Goal: Task Accomplishment & Management: Manage account settings

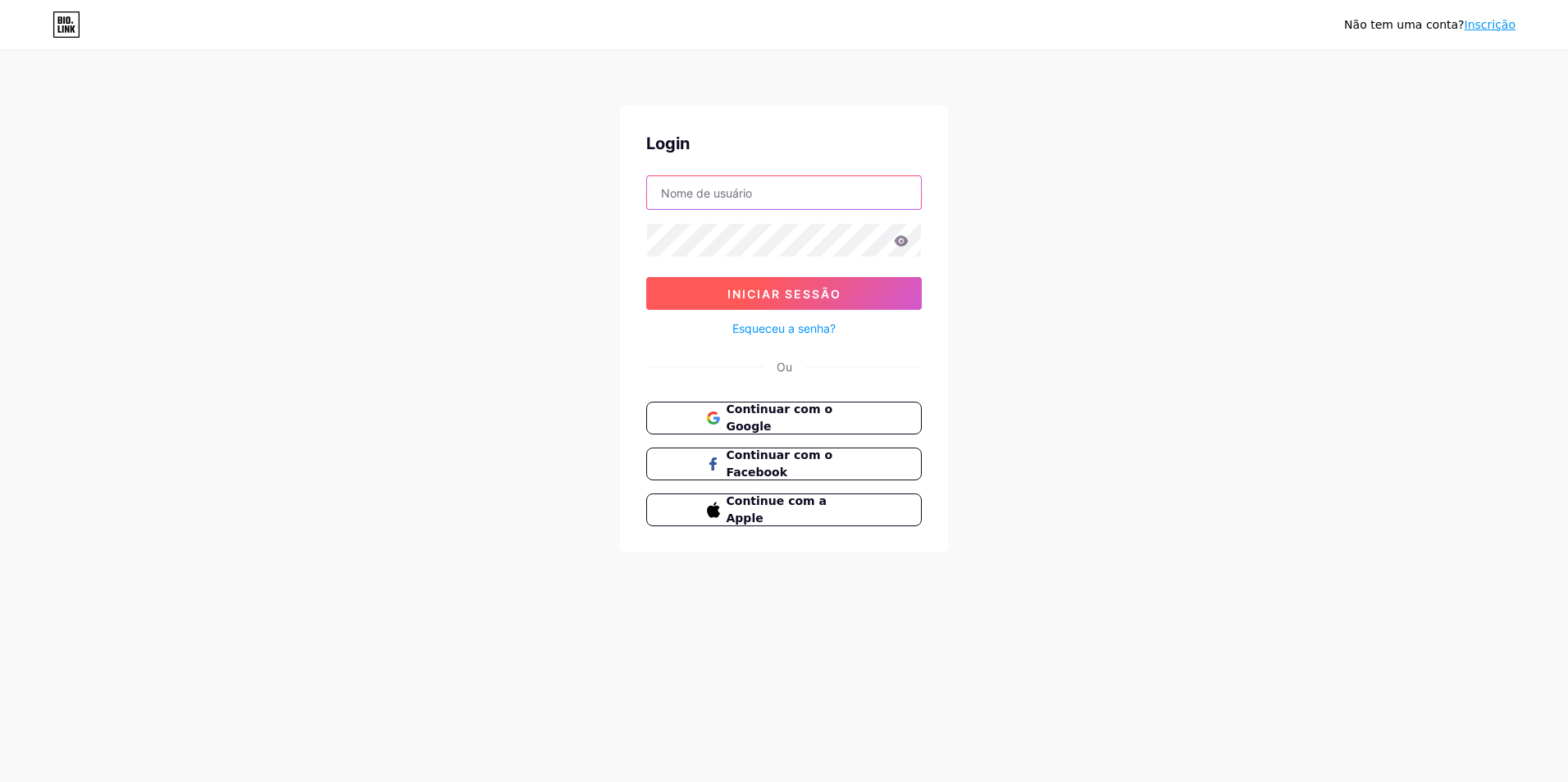
type input "[DOMAIN_NAME][EMAIL_ADDRESS][DOMAIN_NAME]"
click at [811, 290] on span "Iniciar sessão" at bounding box center [784, 294] width 114 height 14
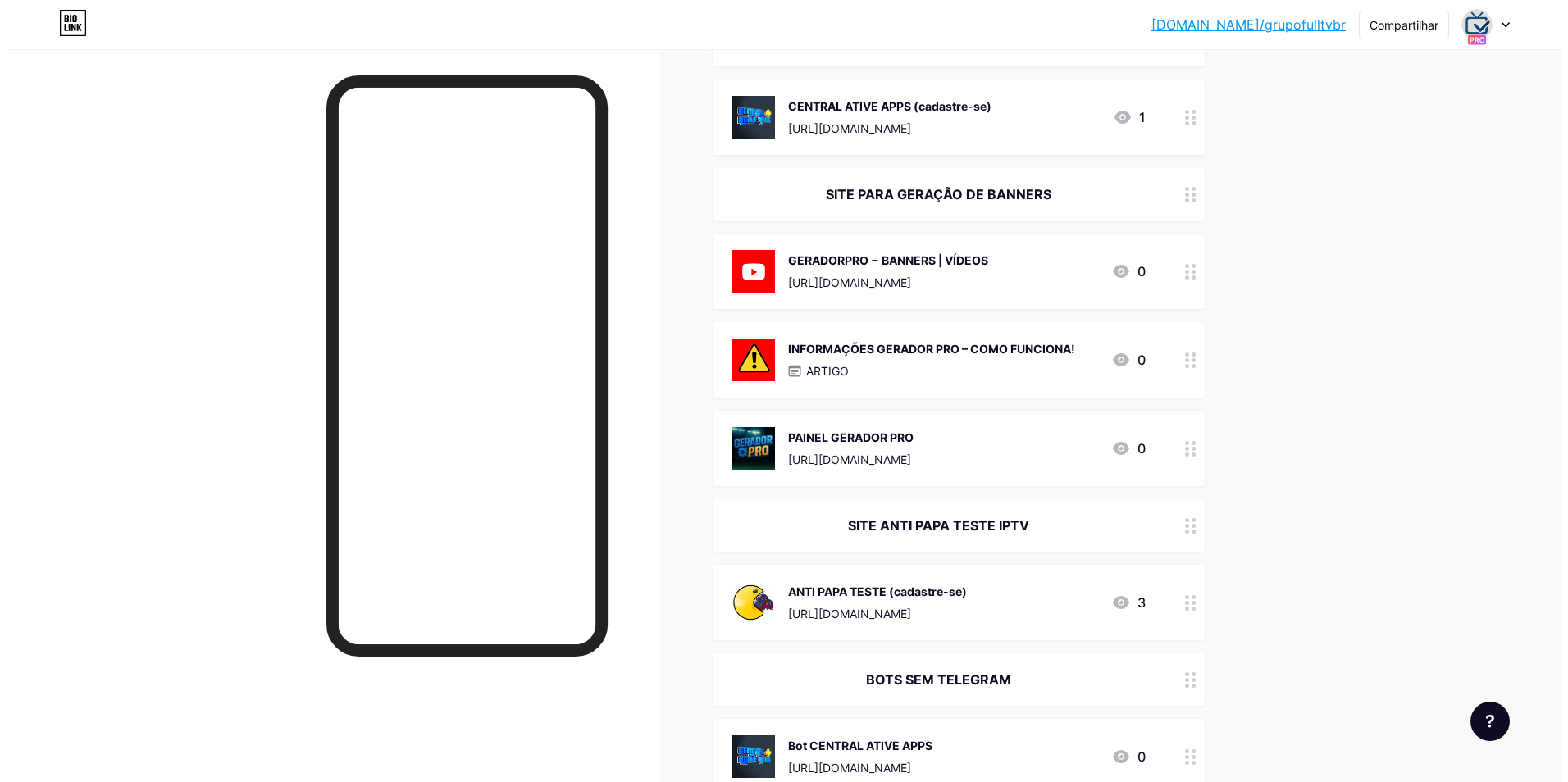
scroll to position [1312, 0]
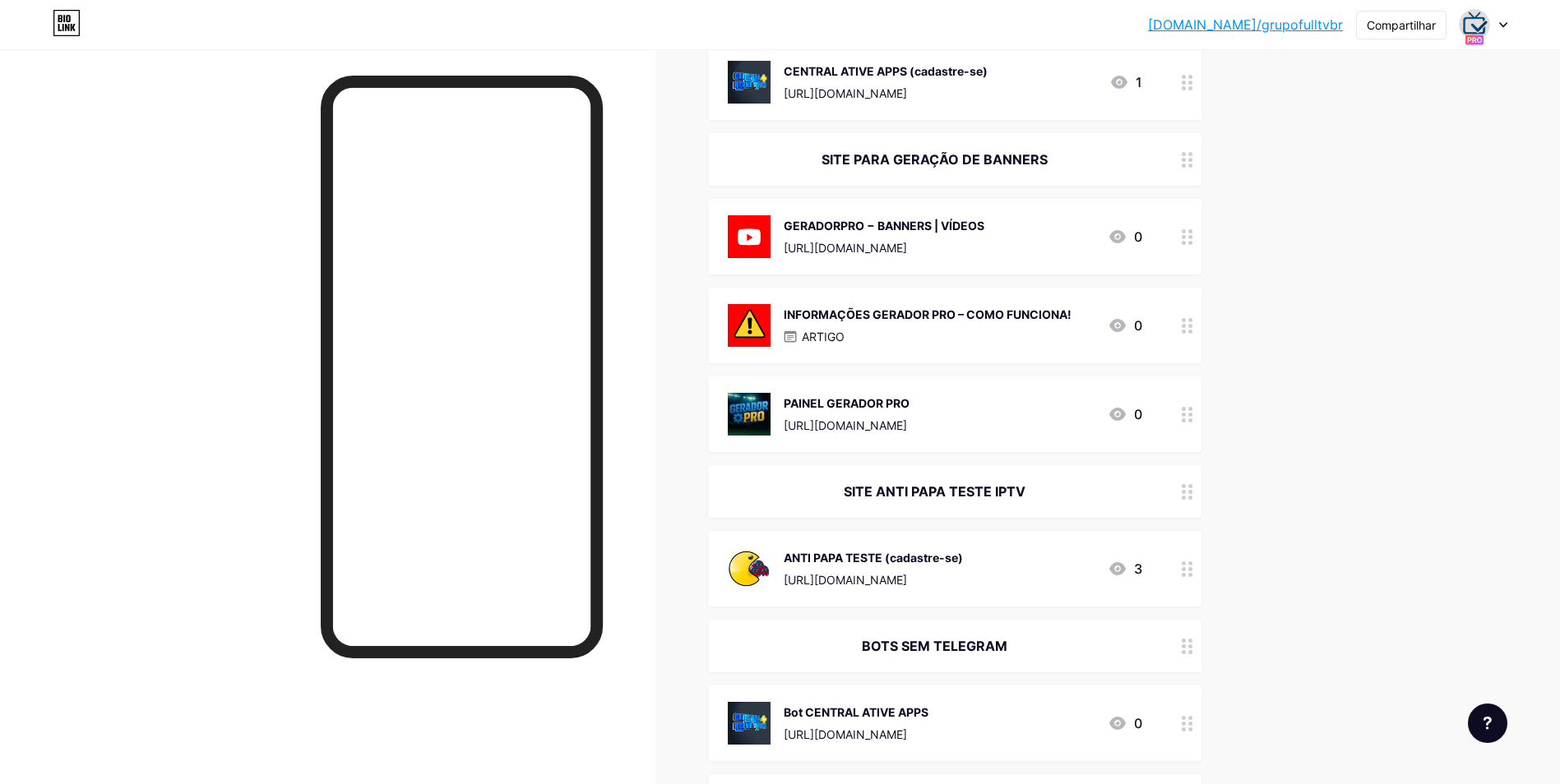
click at [905, 318] on div "INFORMAÇÕES GERADOR PRO – COMO FUNCIONA!" at bounding box center [928, 315] width 288 height 17
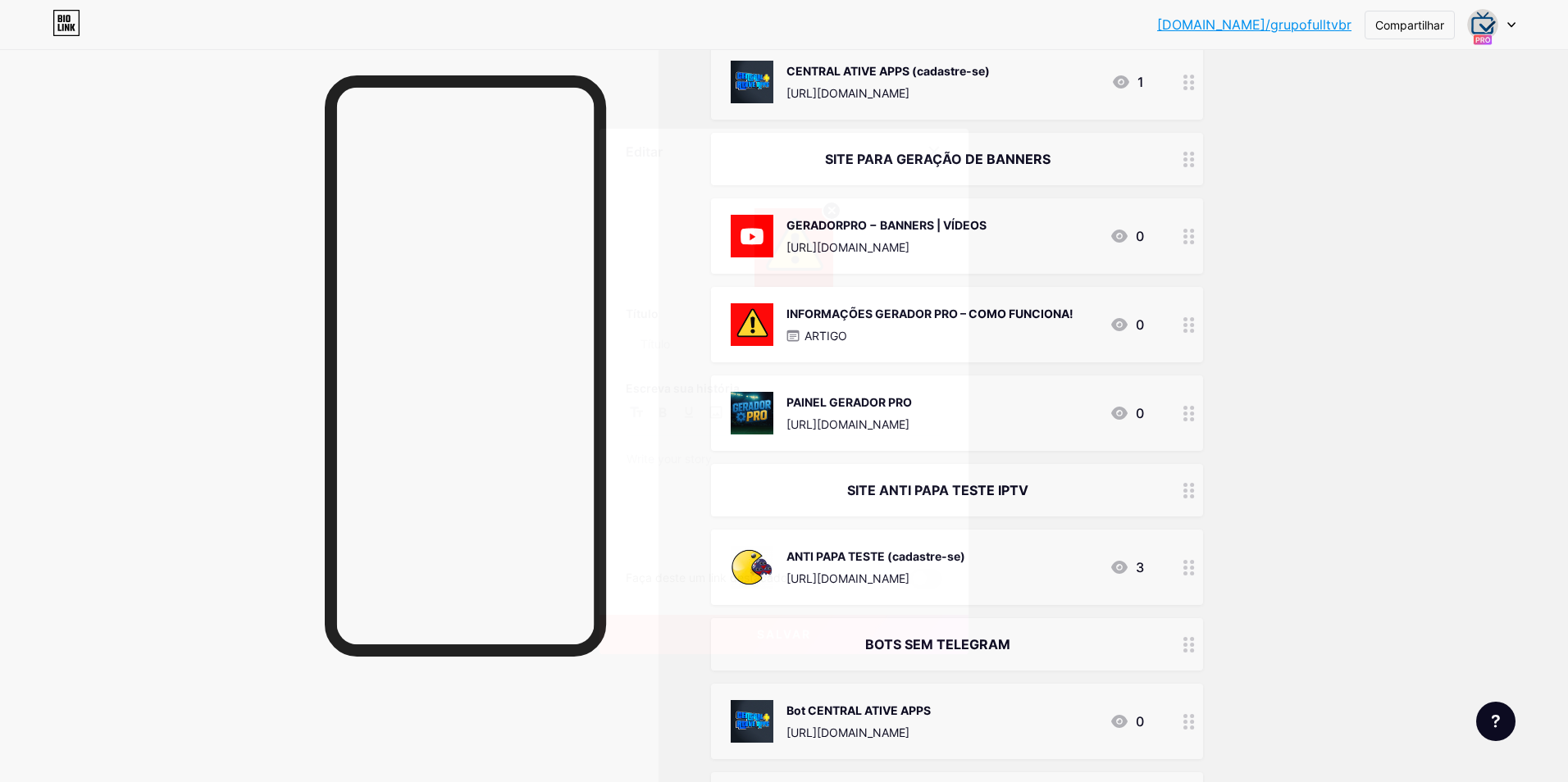
type input "INFORMAÇÕES GERADOR PRO – COMO FUNCIONA!"
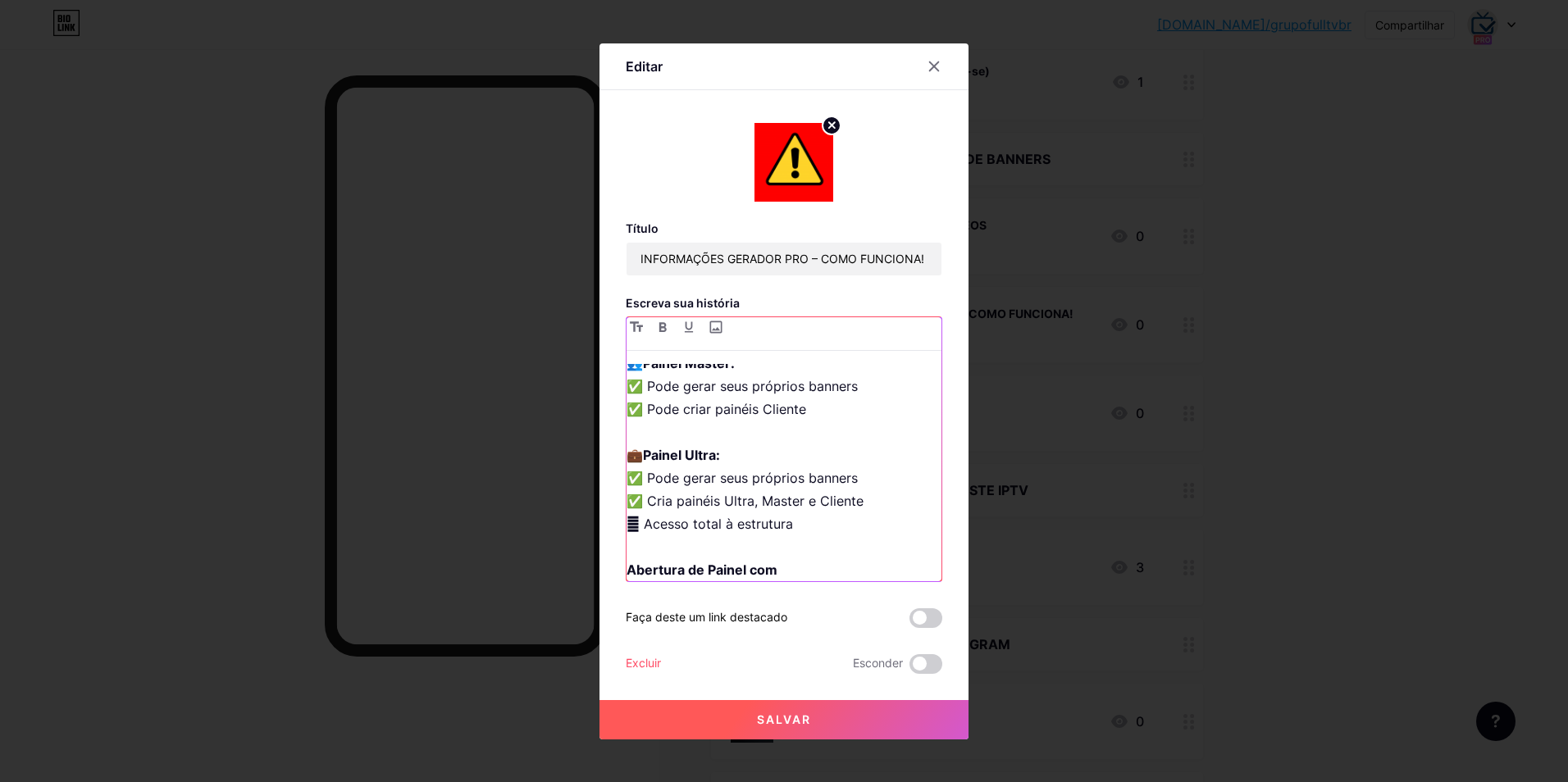
scroll to position [1187, 0]
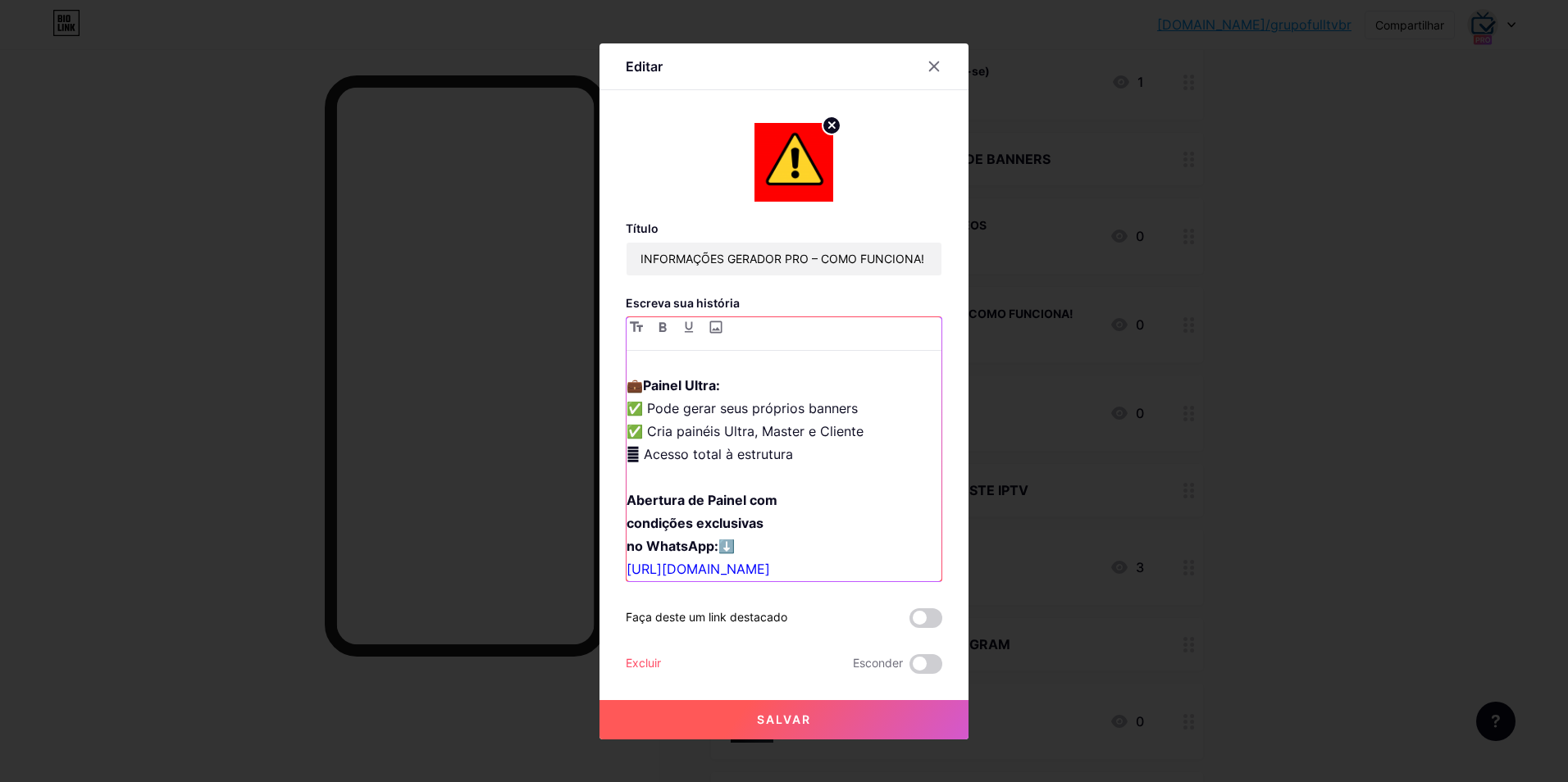
drag, startPoint x: 630, startPoint y: 494, endPoint x: 780, endPoint y: 563, distance: 165.1
click at [780, 563] on p "⭐️⭐️⭐️⭐️⭐️ CONHEÇA O GERADOR PRO! GERE INÚMEROS BANNERS COM SUA LOGO EM ALTÍSSI…" at bounding box center [784, 64] width 315 height 1034
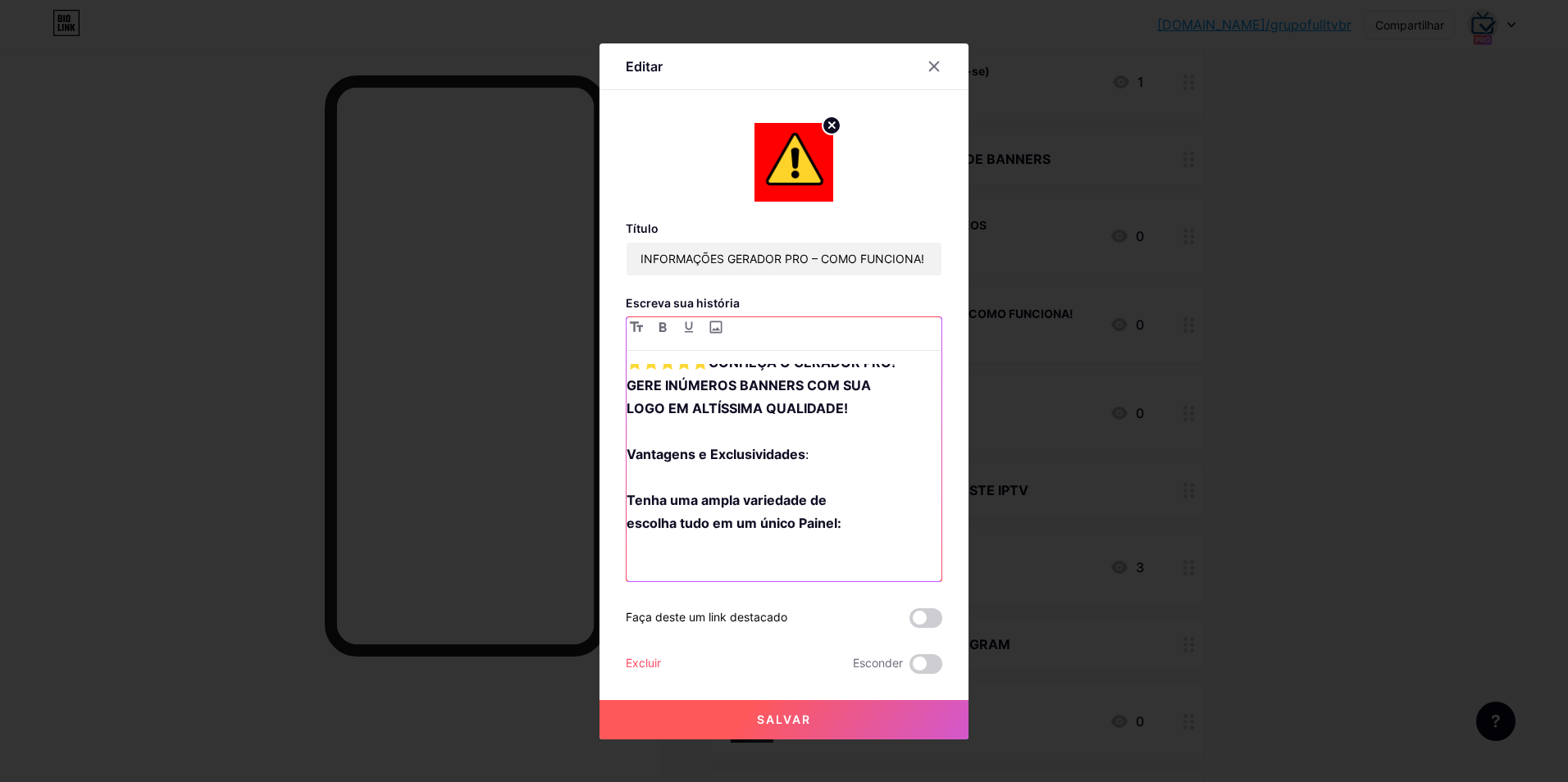
click at [663, 560] on p "⭐️⭐️⭐️⭐️⭐️ CONHEÇA O GERADOR PRO! GERE INÚMEROS BANNERS COM SUA LOGO EM ALTÍSSI…" at bounding box center [784, 466] width 315 height 230
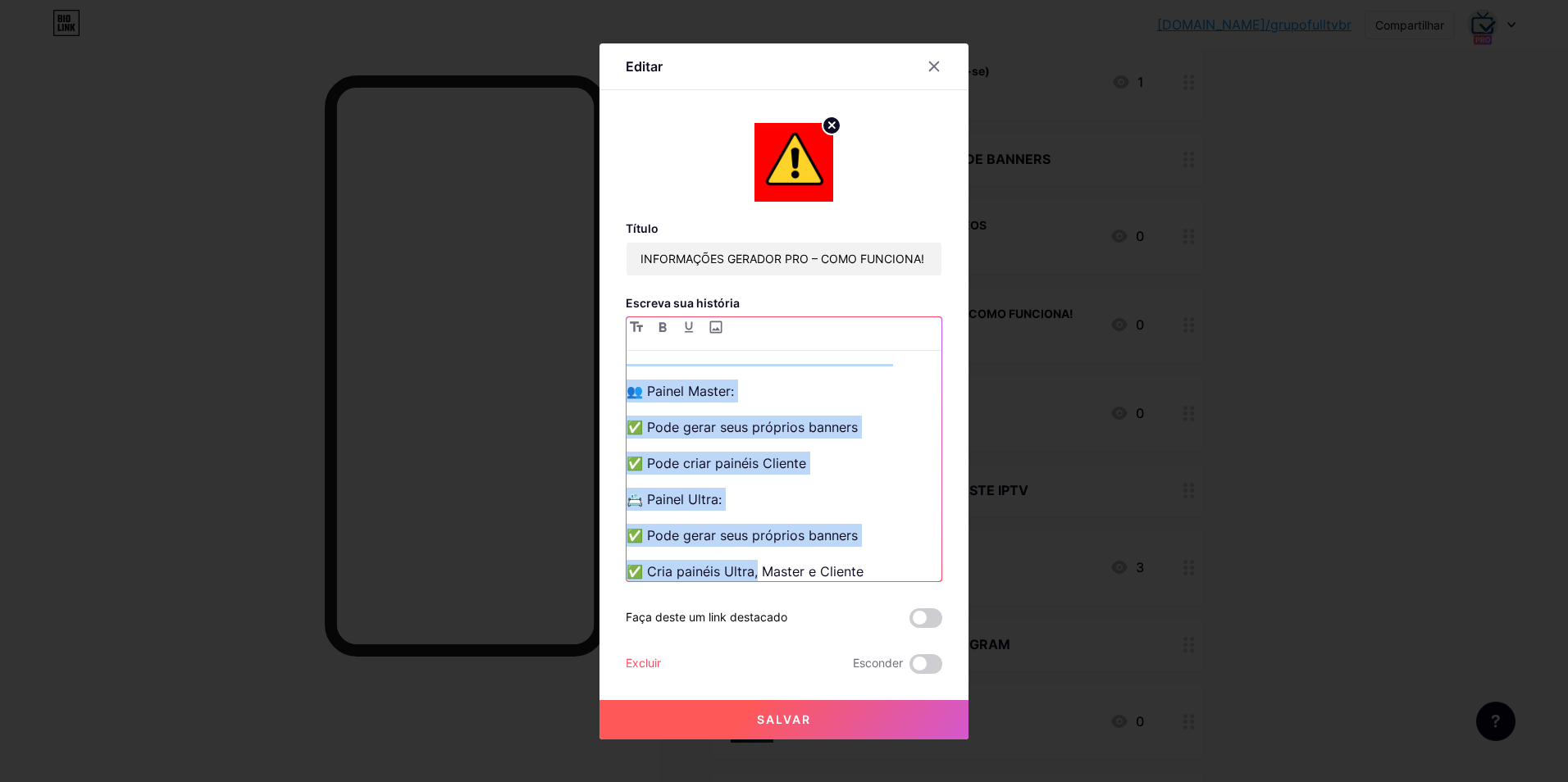
scroll to position [1377, 0]
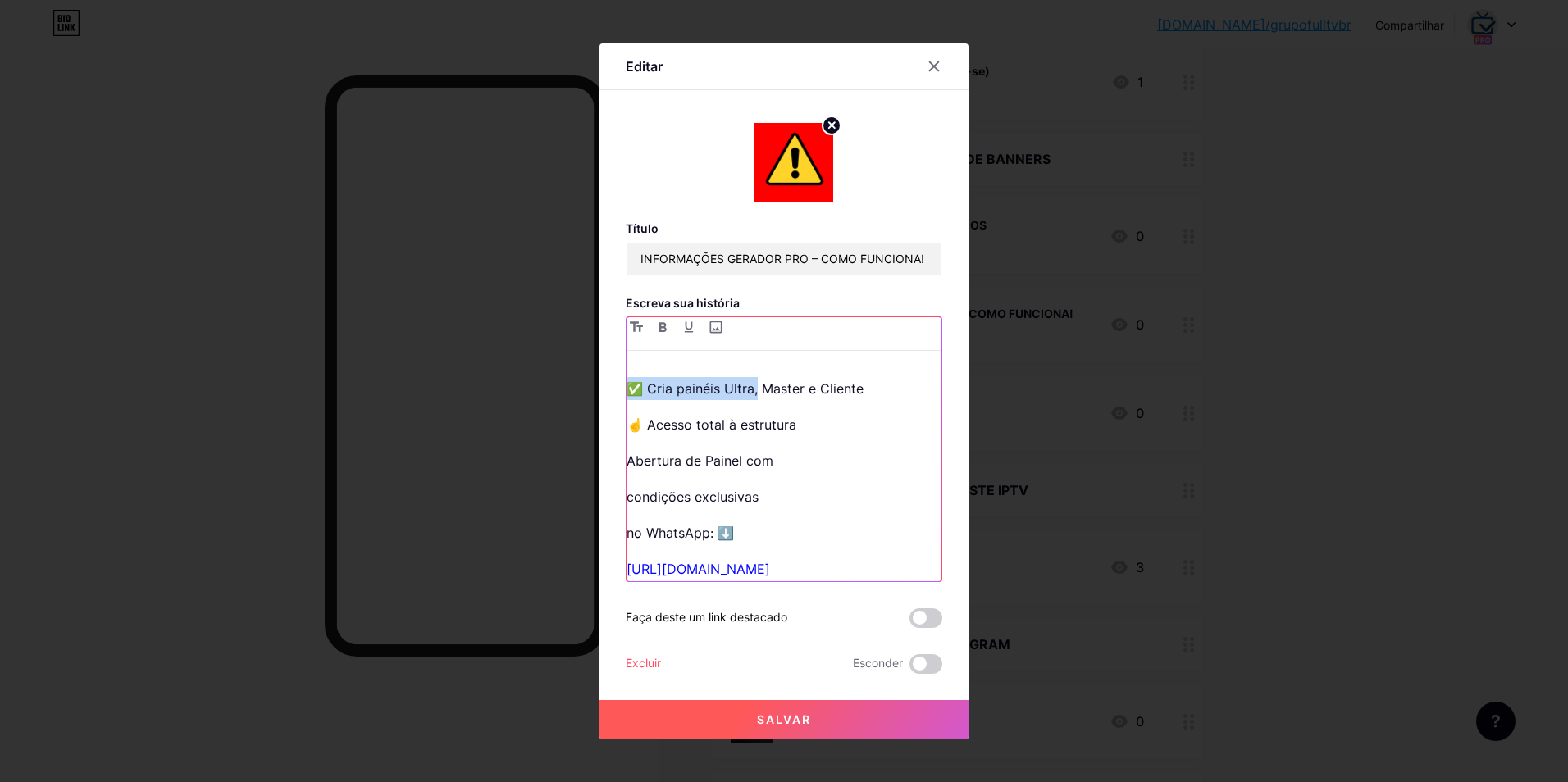
drag, startPoint x: 628, startPoint y: 477, endPoint x: 779, endPoint y: 562, distance: 173.3
click at [779, 562] on div "⭐️⭐️⭐️⭐️⭐️ CONHEÇA O GERADOR PRO! GERE INÚMEROS BANNERS COM SUA LOGO EM ALTÍSSI…" at bounding box center [784, 473] width 315 height 218
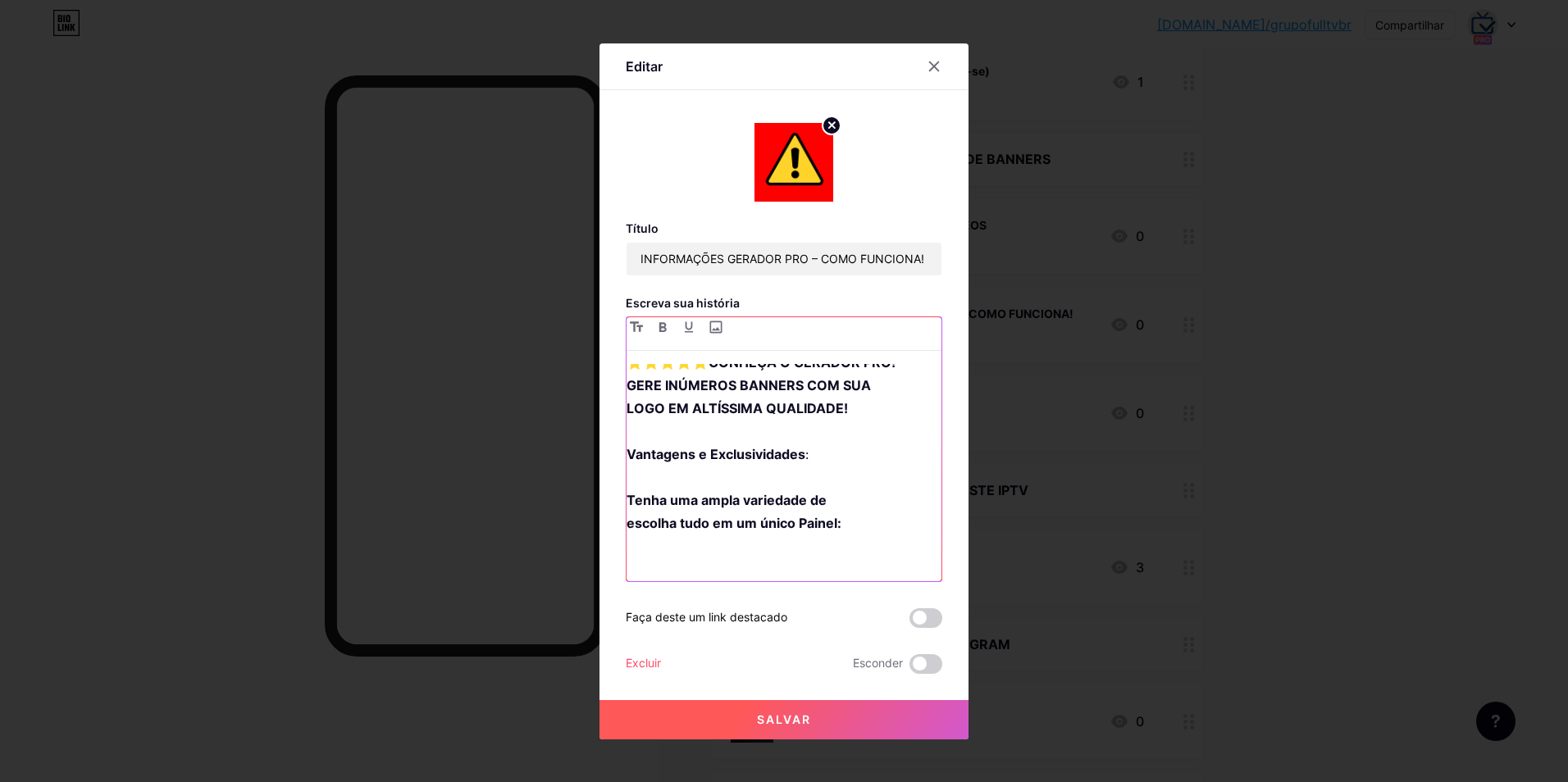
click at [650, 556] on p "⭐️⭐️⭐️⭐️⭐️ CONHEÇA O GERADOR PRO! GERE INÚMEROS BANNERS COM SUA LOGO EM ALTÍSSI…" at bounding box center [784, 466] width 315 height 230
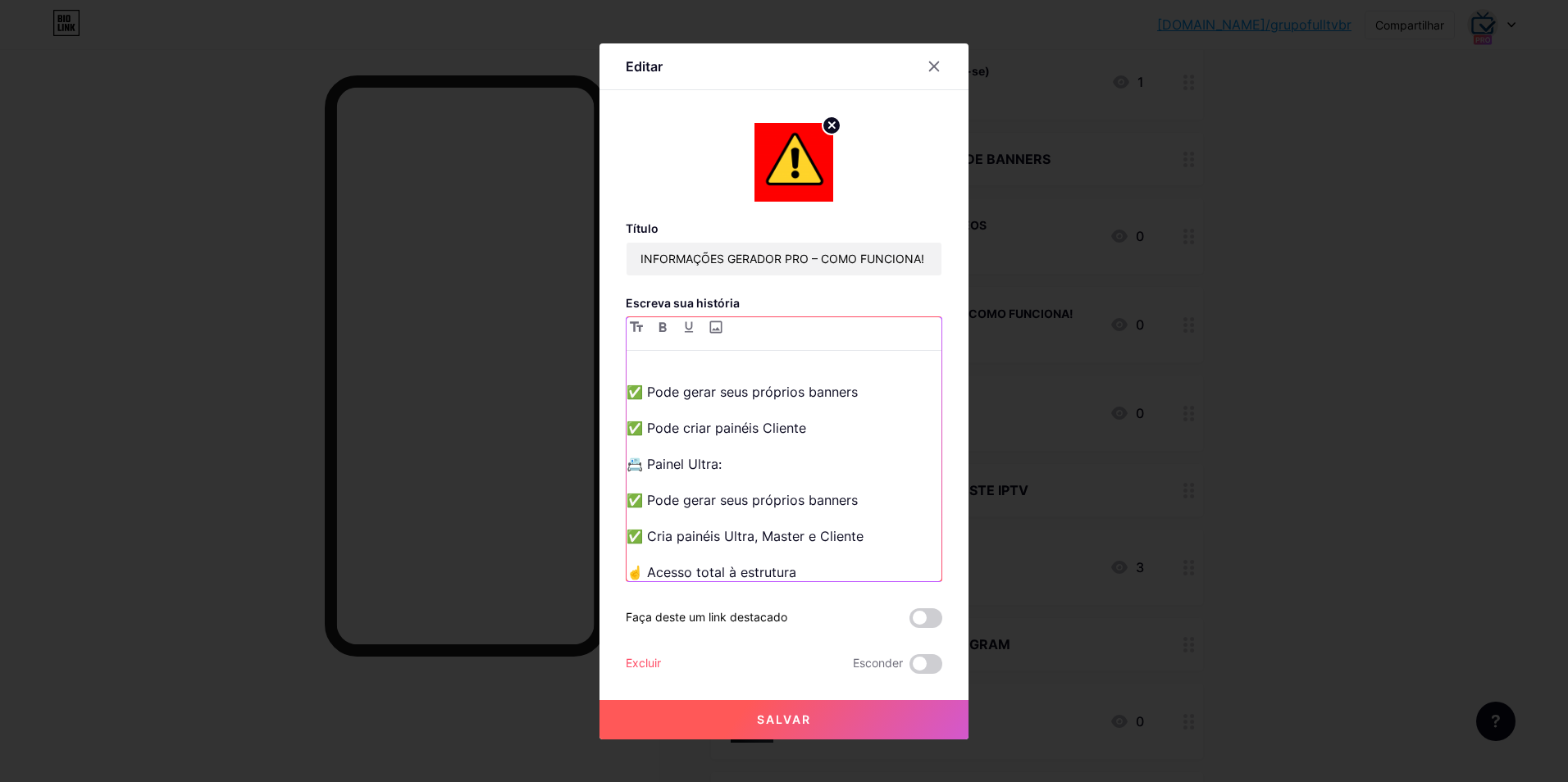
scroll to position [1202, 0]
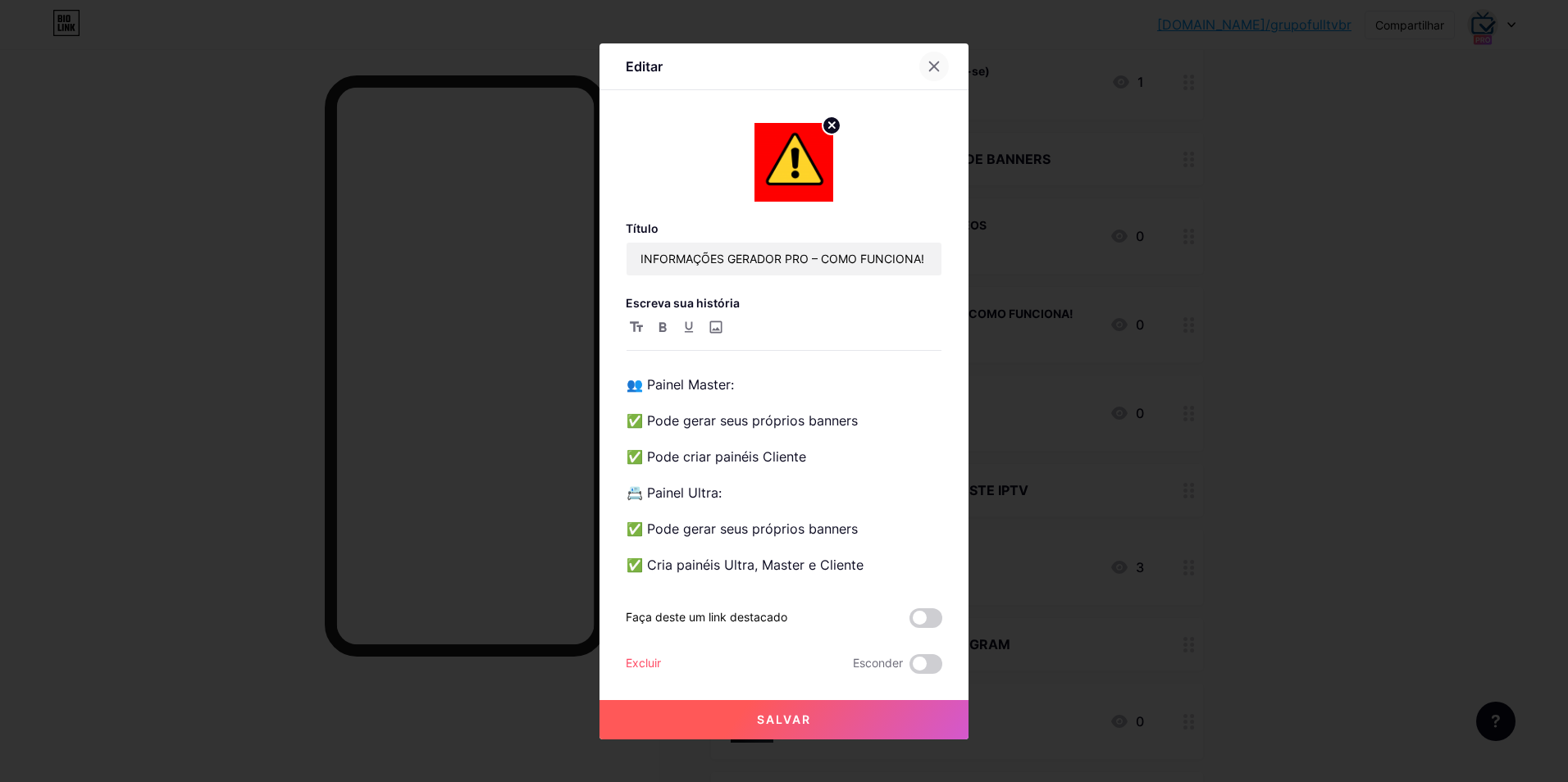
click at [922, 65] on div at bounding box center [934, 66] width 29 height 29
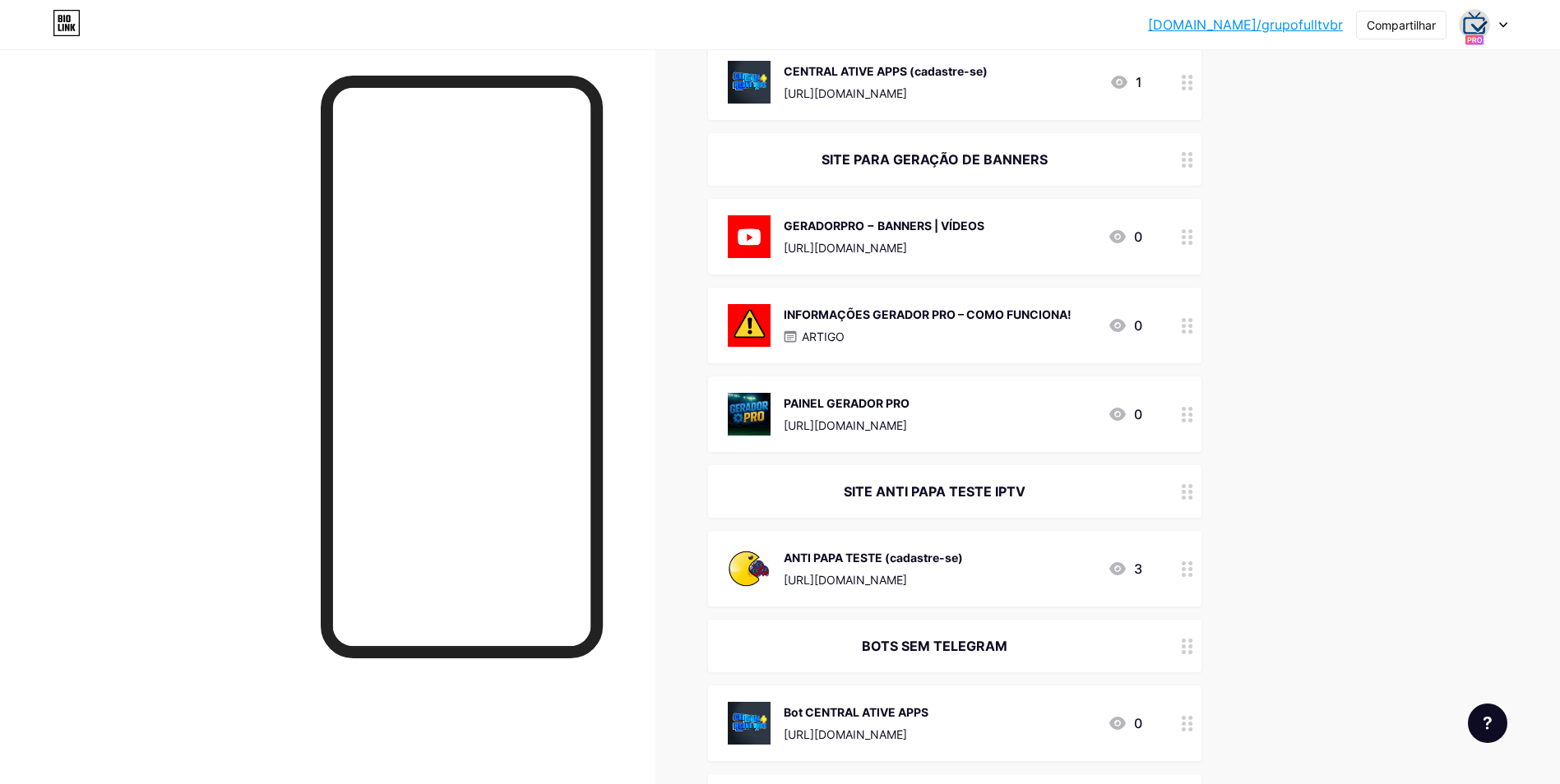
click at [893, 323] on div "INFORMAÇÕES GERADOR PRO – COMO FUNCIONA! ARTIGO" at bounding box center [928, 326] width 288 height 43
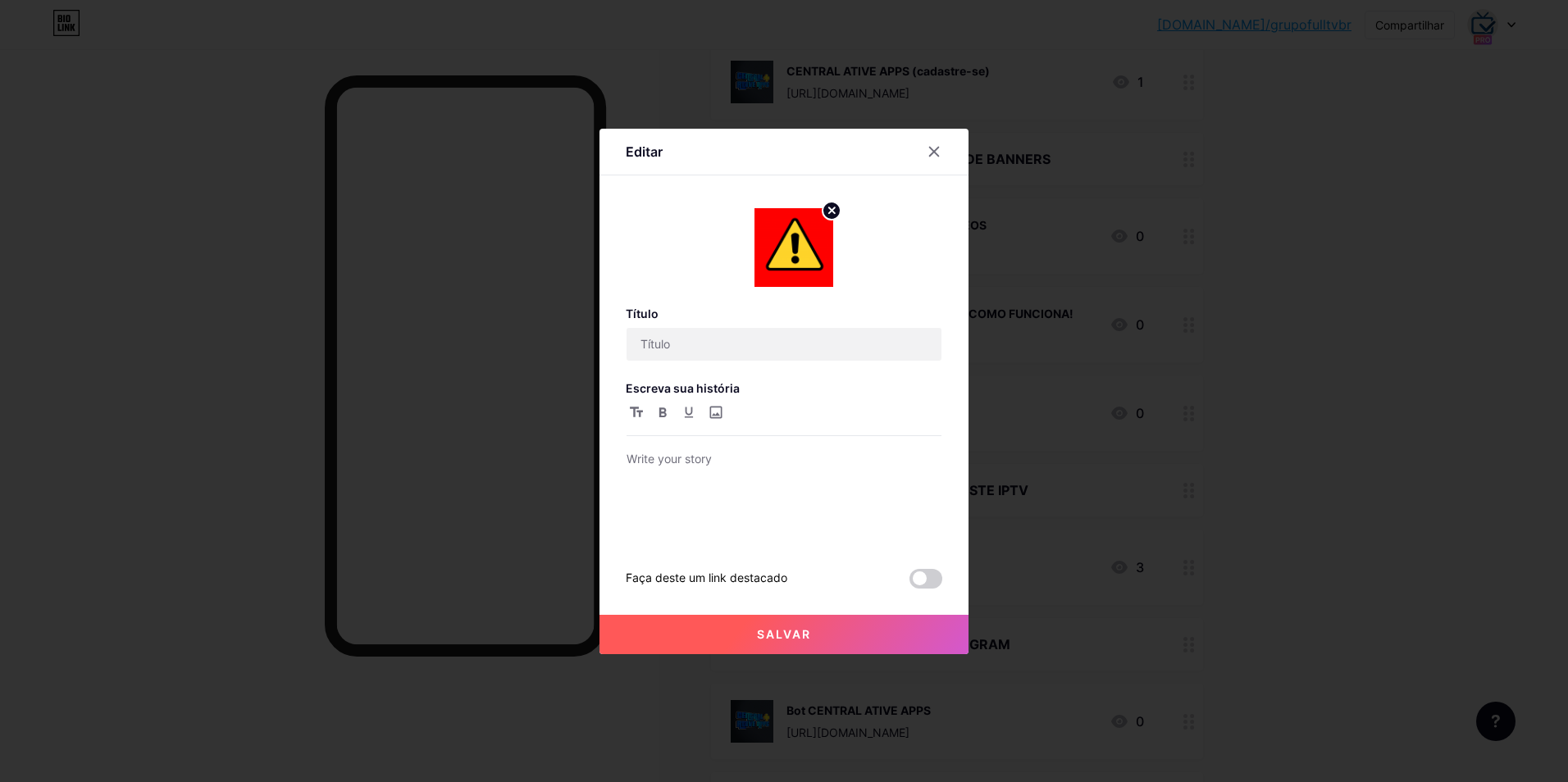
type input "INFORMAÇÕES GERADOR PRO – COMO FUNCIONA!"
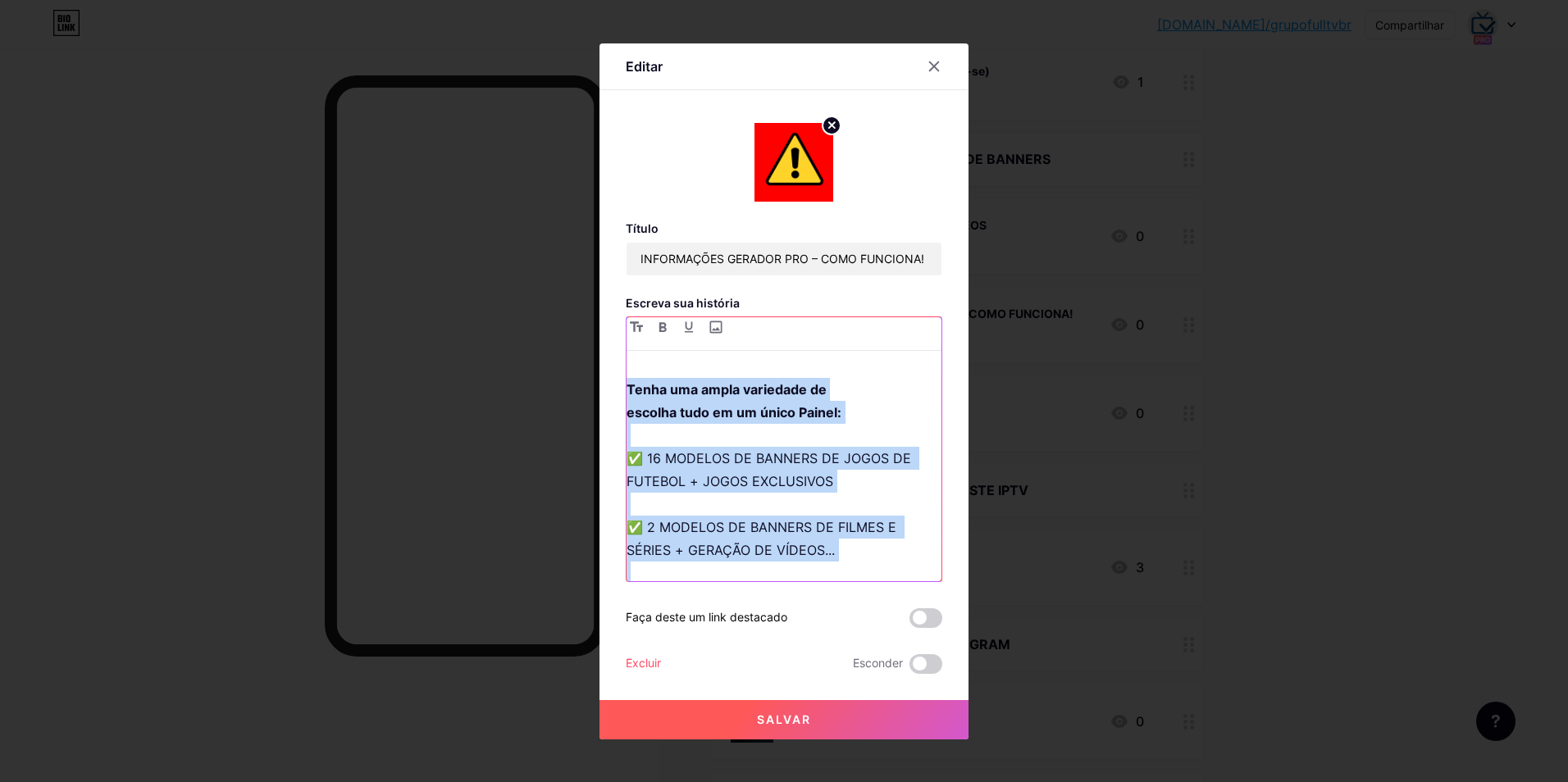
scroll to position [481, 0]
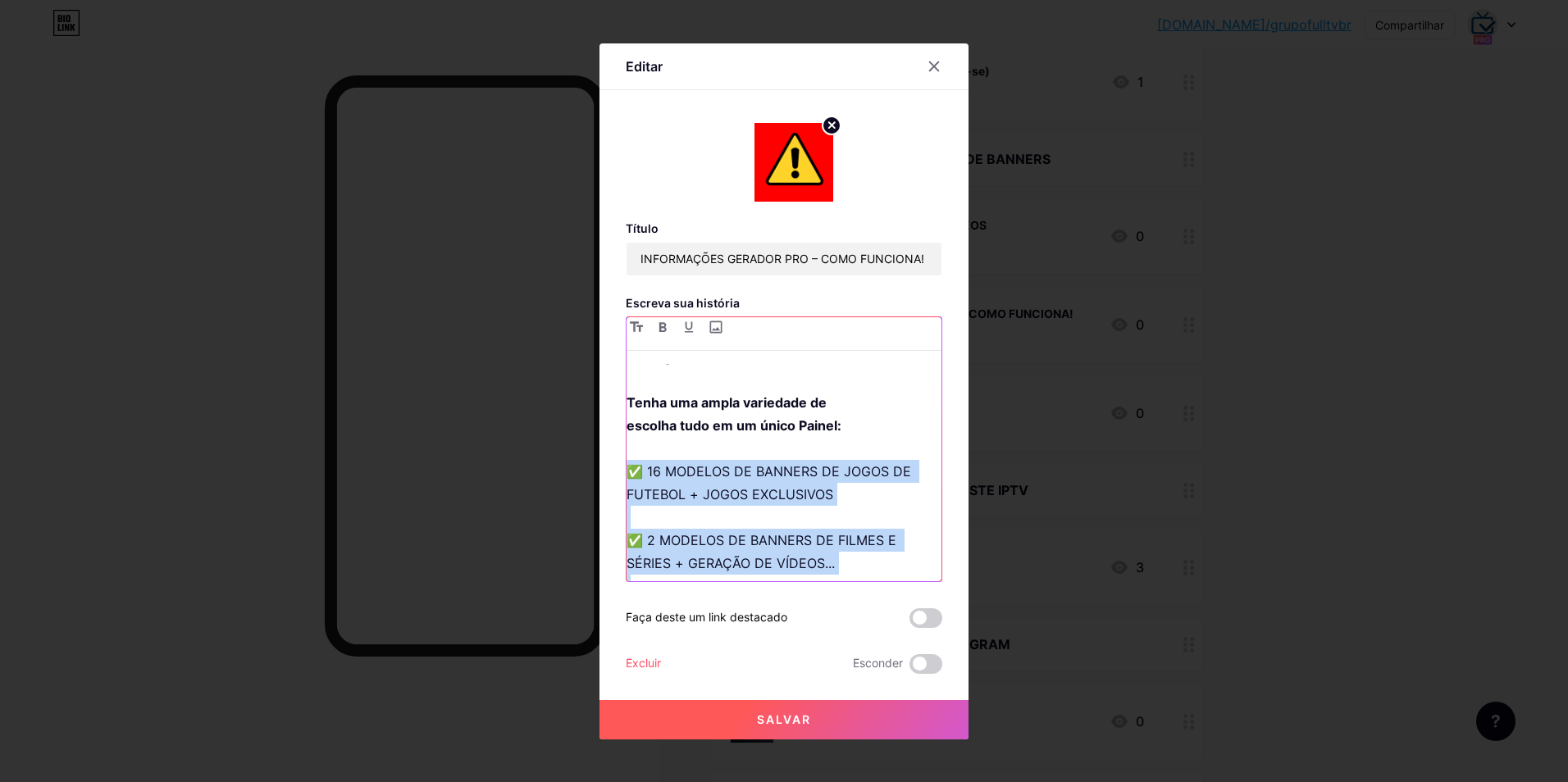
drag, startPoint x: 798, startPoint y: 515, endPoint x: 631, endPoint y: 455, distance: 177.5
click at [631, 455] on p "⭐️⭐️⭐️⭐️⭐️ CONHEÇA O GERADOR PRO! GERE INÚMEROS BANNERS COM SUA LOGO EM ALTÍSSI…" at bounding box center [784, 770] width 315 height 1034
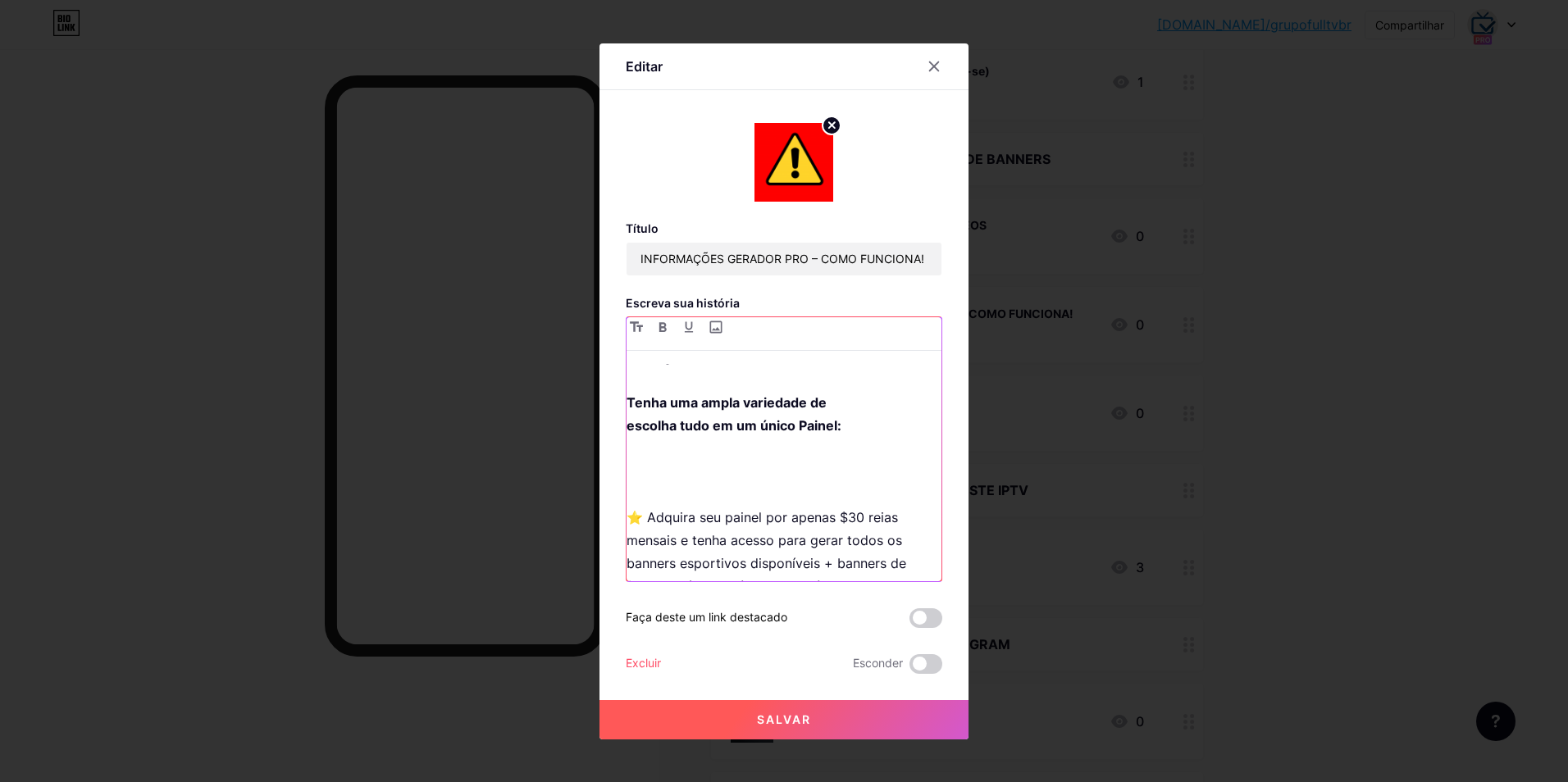
click at [638, 459] on p "⭐️⭐️⭐️⭐️⭐️ CONHEÇA O GERADOR PRO! GERE INÚMEROS BANNERS COM SUA LOGO EM ALTÍSSI…" at bounding box center [784, 678] width 315 height 850
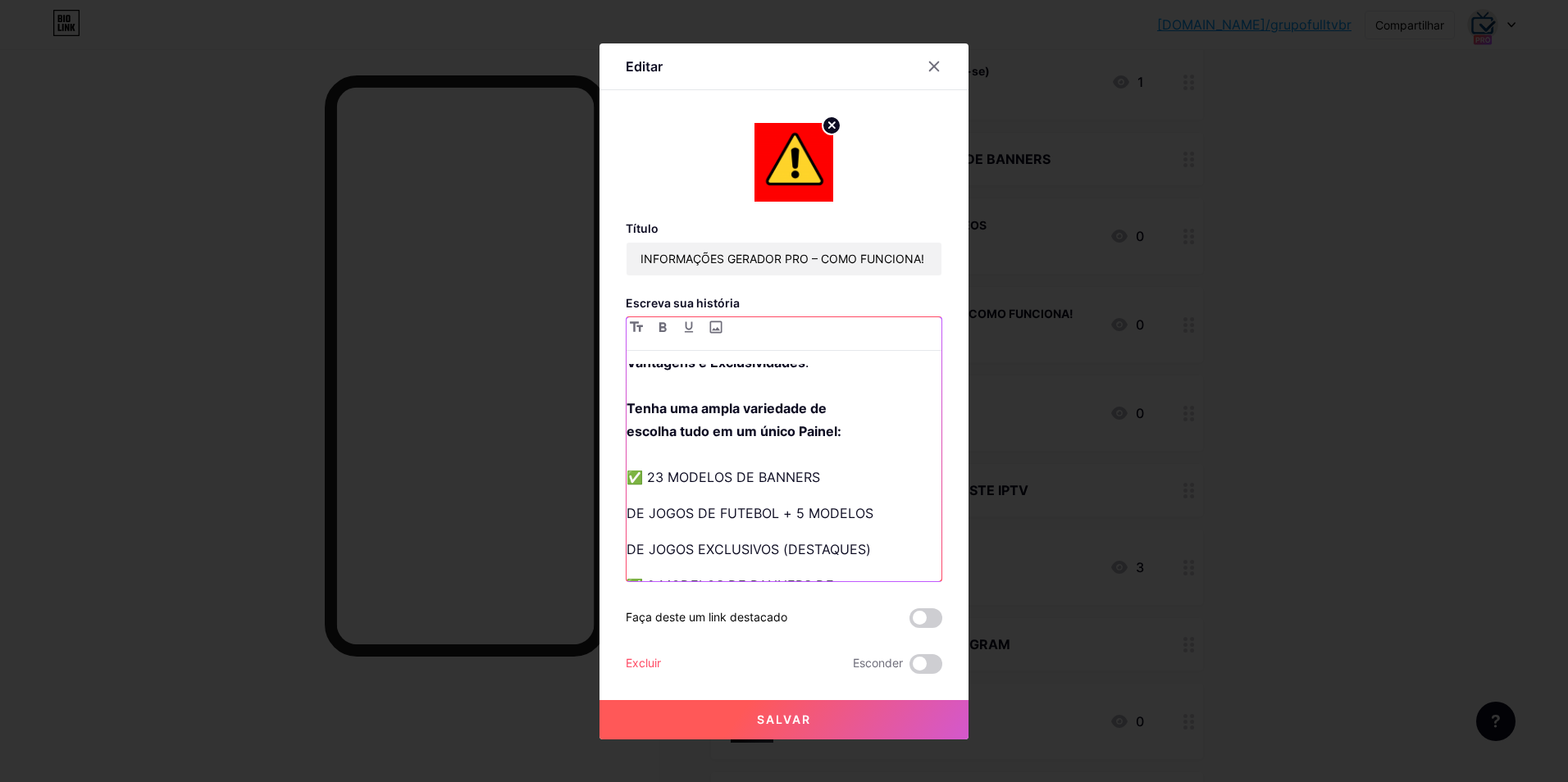
scroll to position [437, 0]
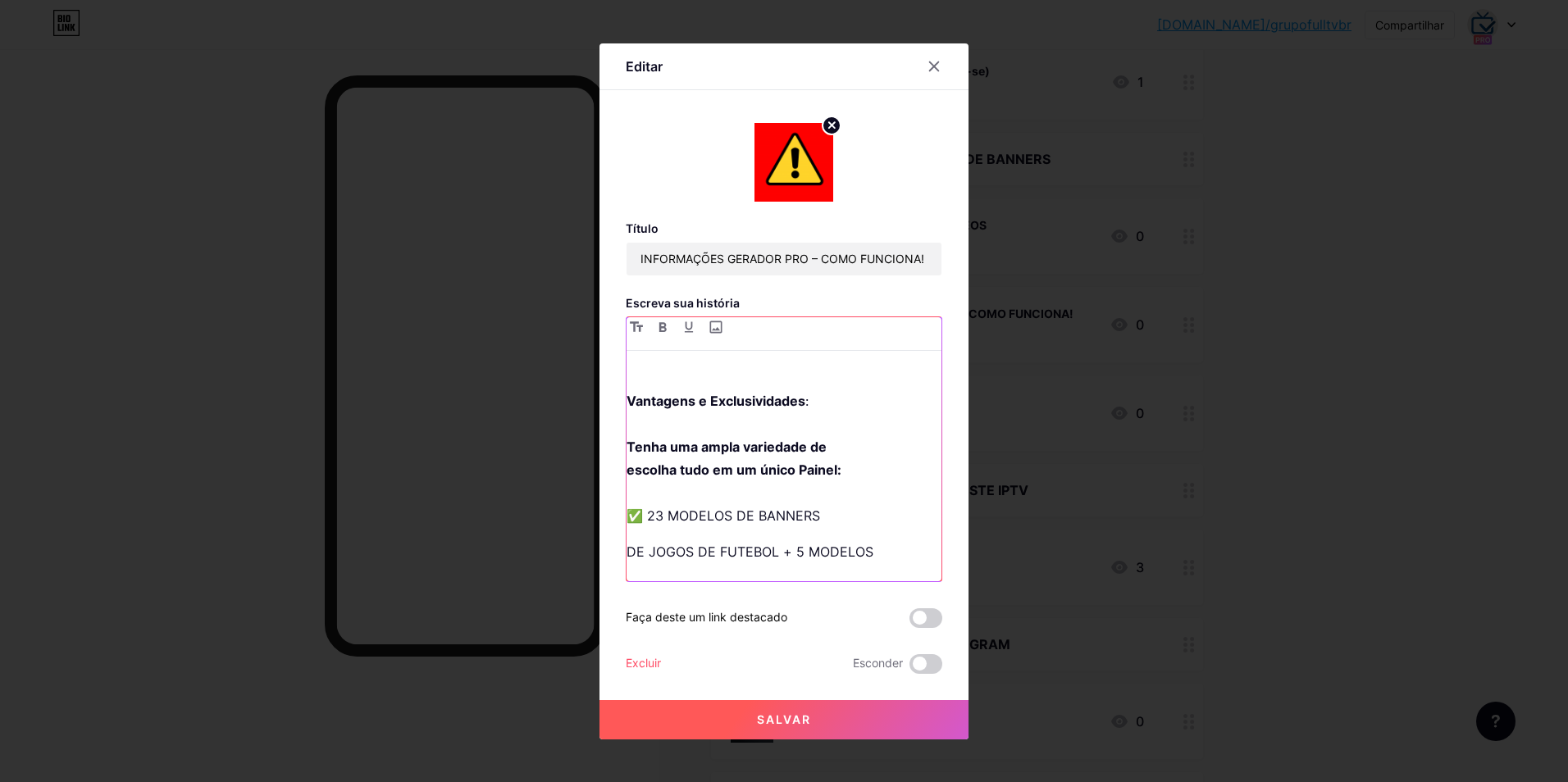
click at [634, 541] on p "DE JOGOS DE FUTEBOL + 5 MODELOS" at bounding box center [784, 552] width 315 height 23
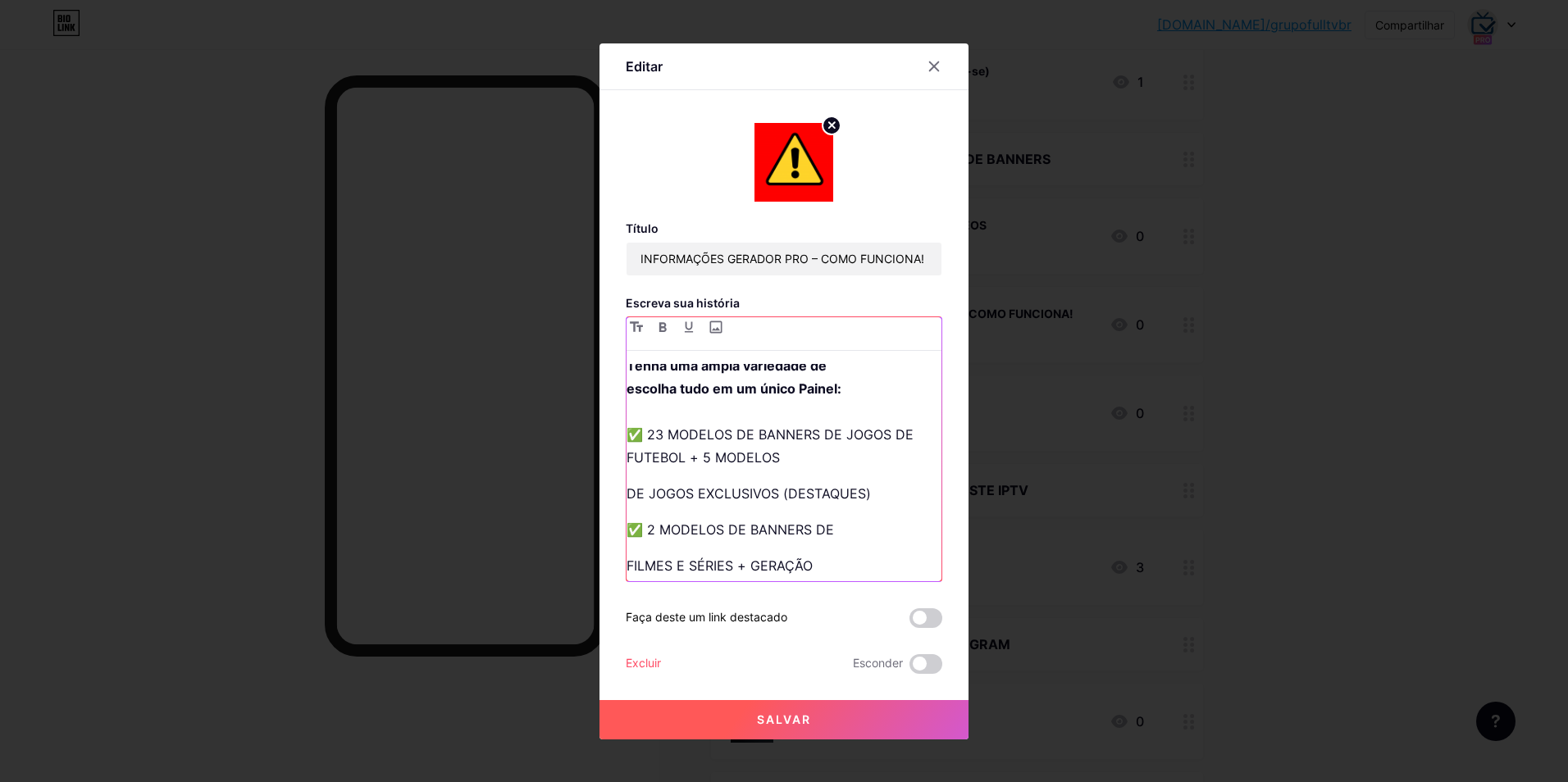
scroll to position [520, 0]
click at [628, 486] on p "DE JOGOS EXCLUSIVOS (DESTAQUES)" at bounding box center [784, 492] width 315 height 23
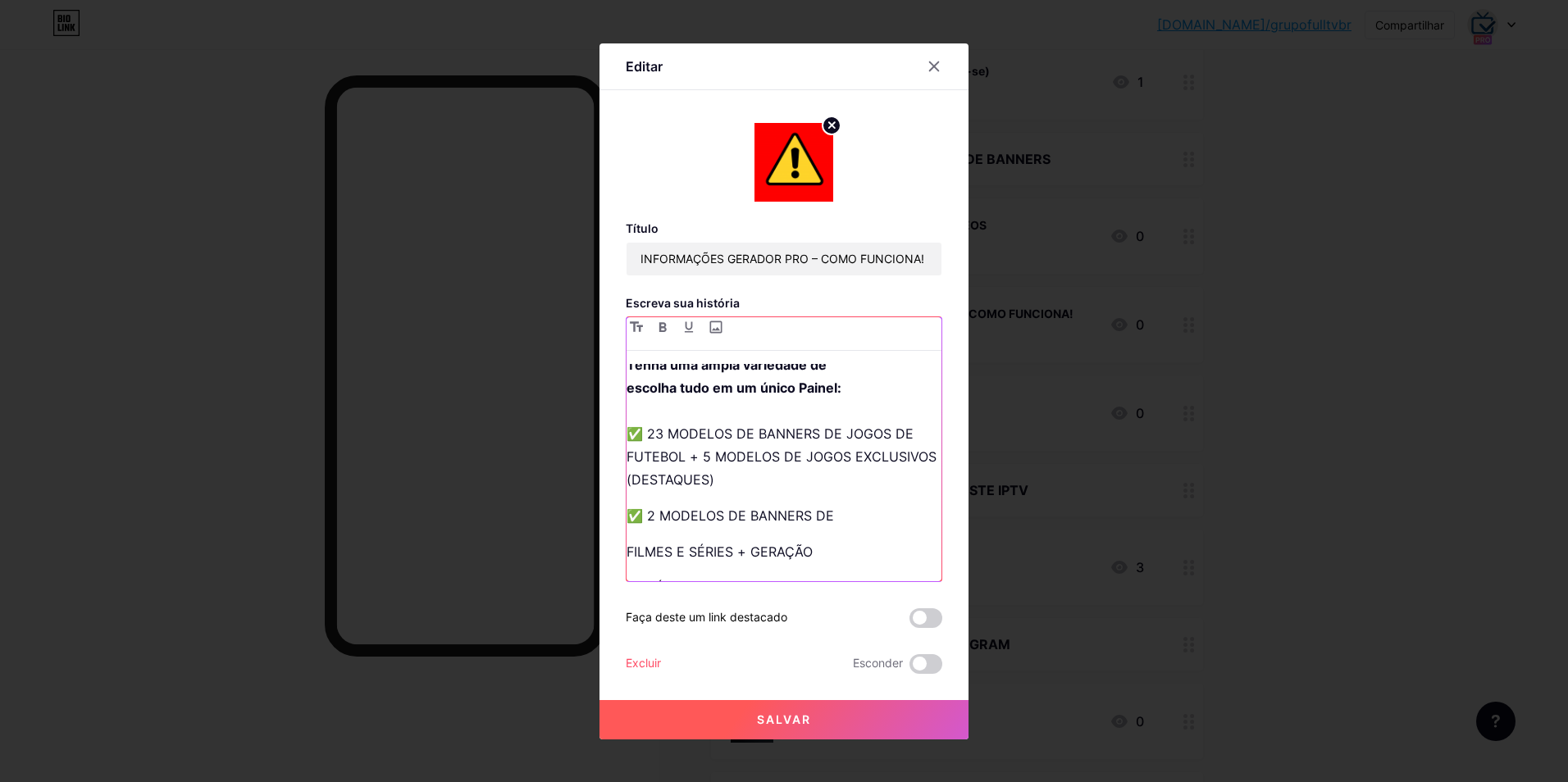
scroll to position [601, 0]
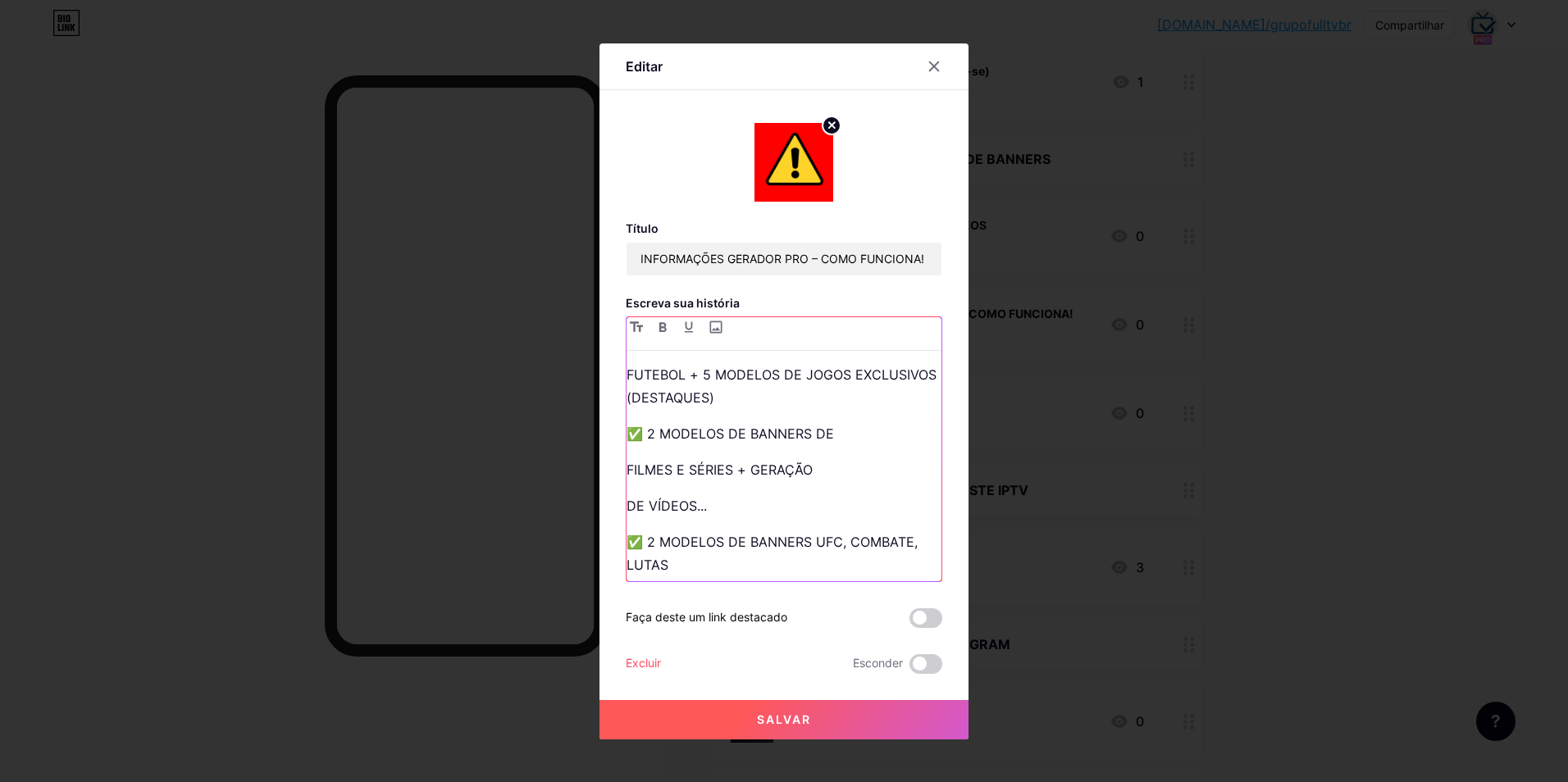
click at [628, 497] on p "DE VÍDEOS..." at bounding box center [784, 506] width 315 height 23
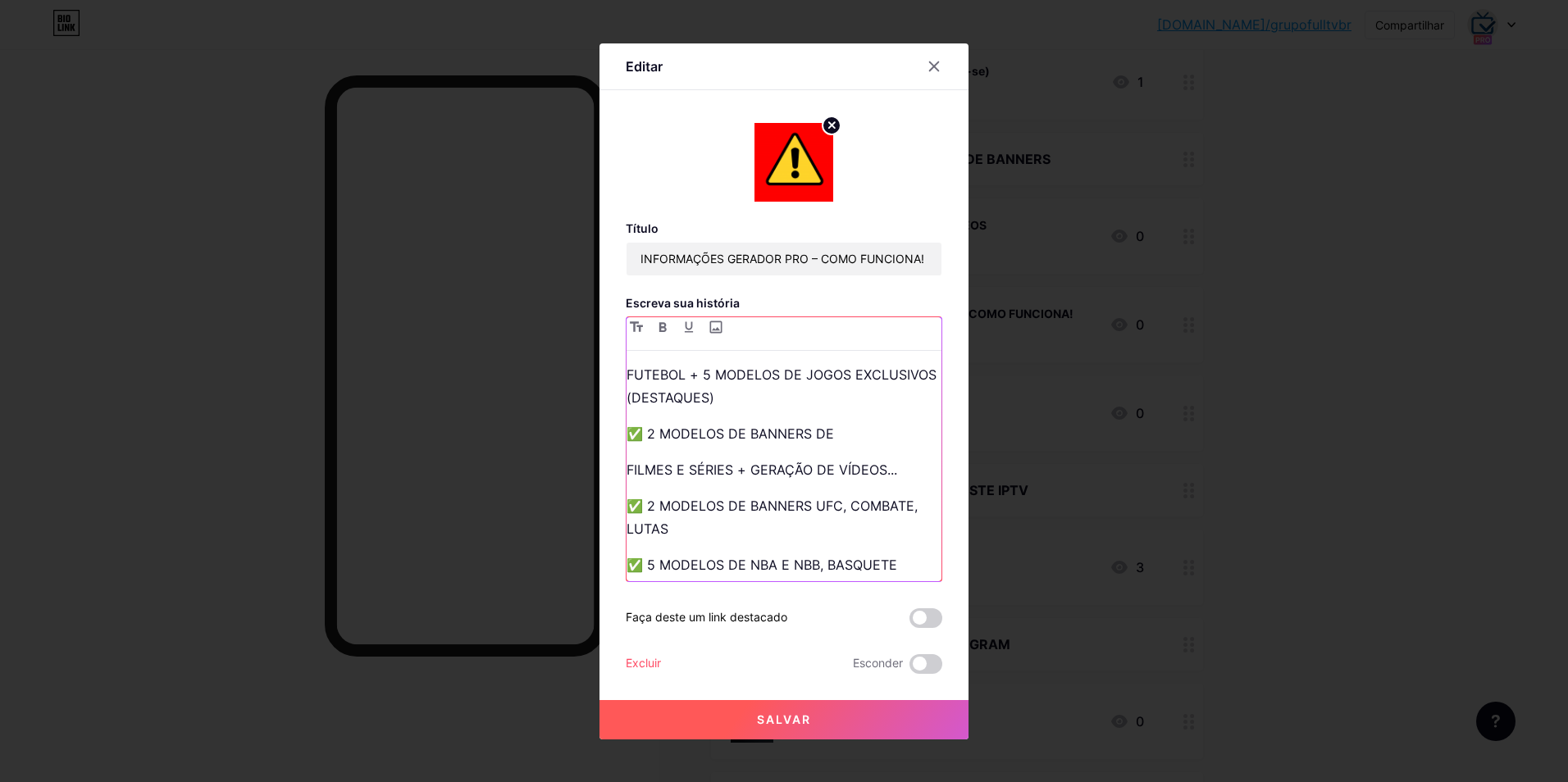
click at [628, 520] on p "✅ 2 MODELOS DE BANNERS UFC, COMBATE, LUTAS" at bounding box center [784, 518] width 315 height 46
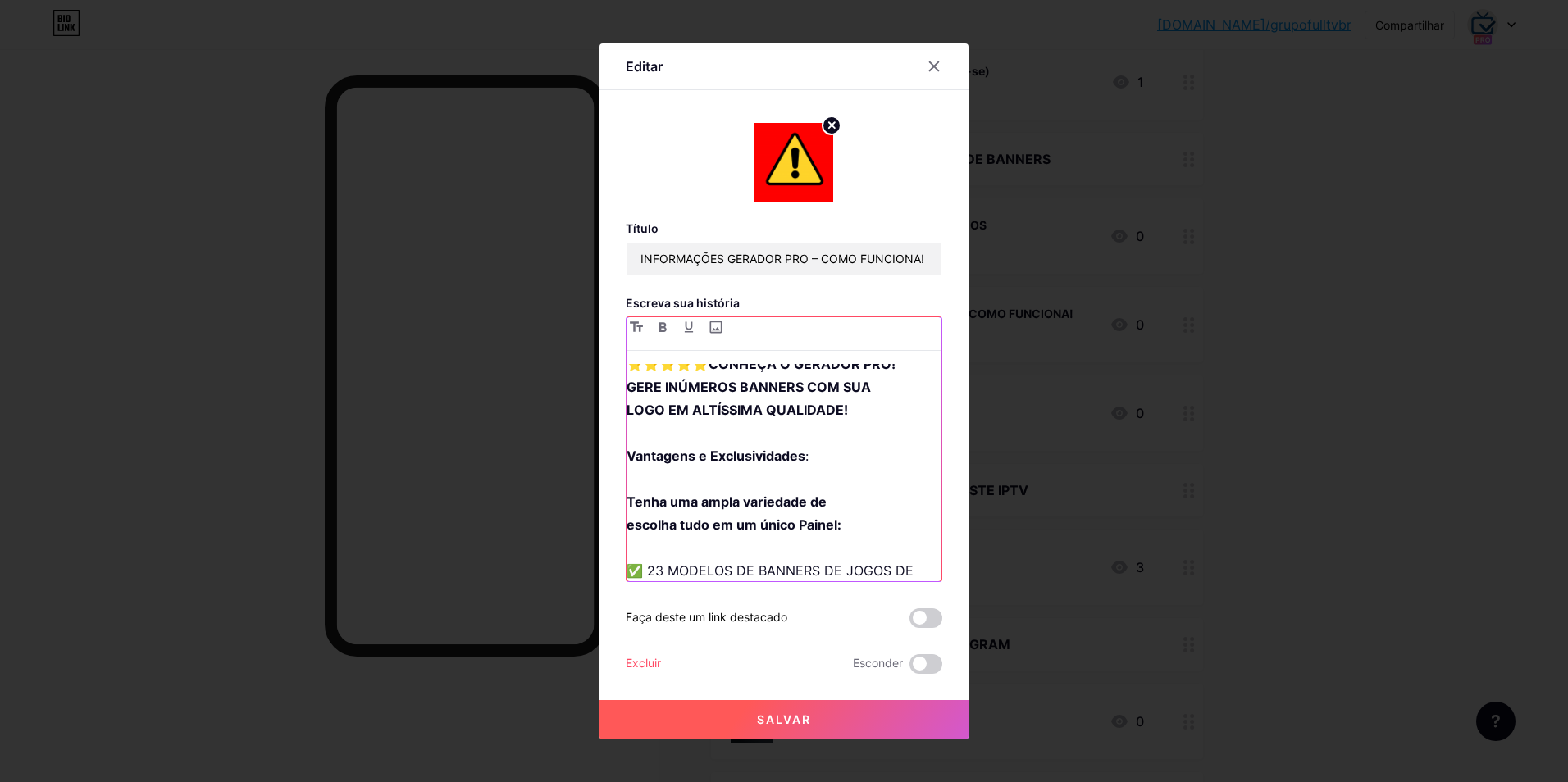
scroll to position [410, 0]
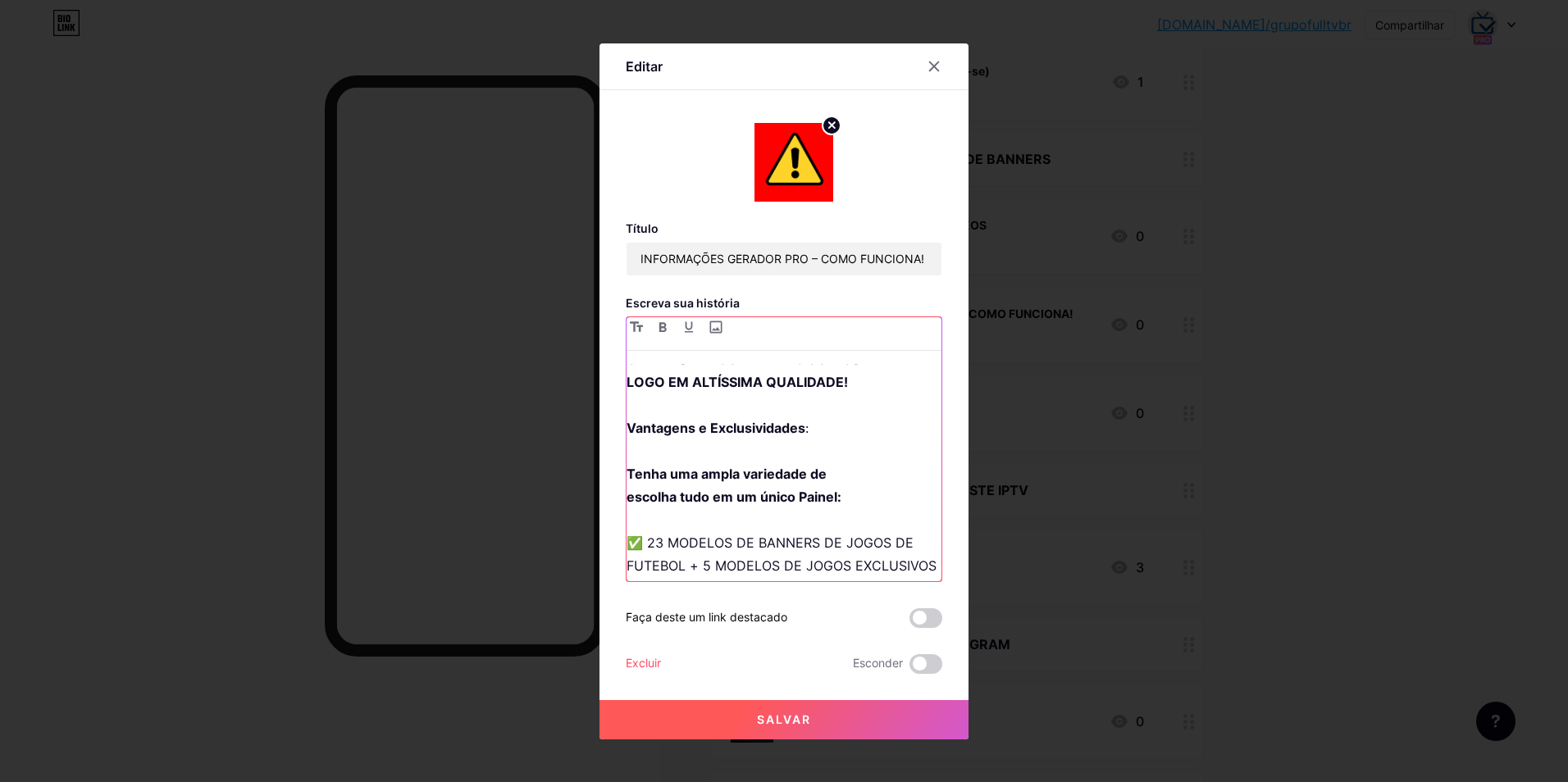
click at [667, 500] on p "⭐️⭐️⭐️⭐️⭐️ CONHEÇA O GERADOR PRO! GERE INÚMEROS BANNERS COM SUA LOGO EM ALTÍSSI…" at bounding box center [784, 462] width 315 height 275
click at [666, 498] on p "⭐️⭐️⭐️⭐️⭐️ CONHEÇA O GERADOR PRO! GERE INÚMEROS BANNERS COM SUA LOGO EM ALTÍSSI…" at bounding box center [784, 474] width 315 height 298
click at [650, 507] on p "⭐️⭐️⭐️⭐️⭐️ CONHEÇA O GERADOR PRO! GERE INÚMEROS BANNERS COM SUA LOGO EM ALTÍSSI…" at bounding box center [784, 474] width 315 height 298
drag, startPoint x: 835, startPoint y: 509, endPoint x: 624, endPoint y: 512, distance: 211.0
click at [624, 512] on div "Editar Título INFORMAÇÕES GERADOR PRO – COMO FUNCIONA! Escreva sua história ⭐️⭐…" at bounding box center [784, 391] width 370 height 696
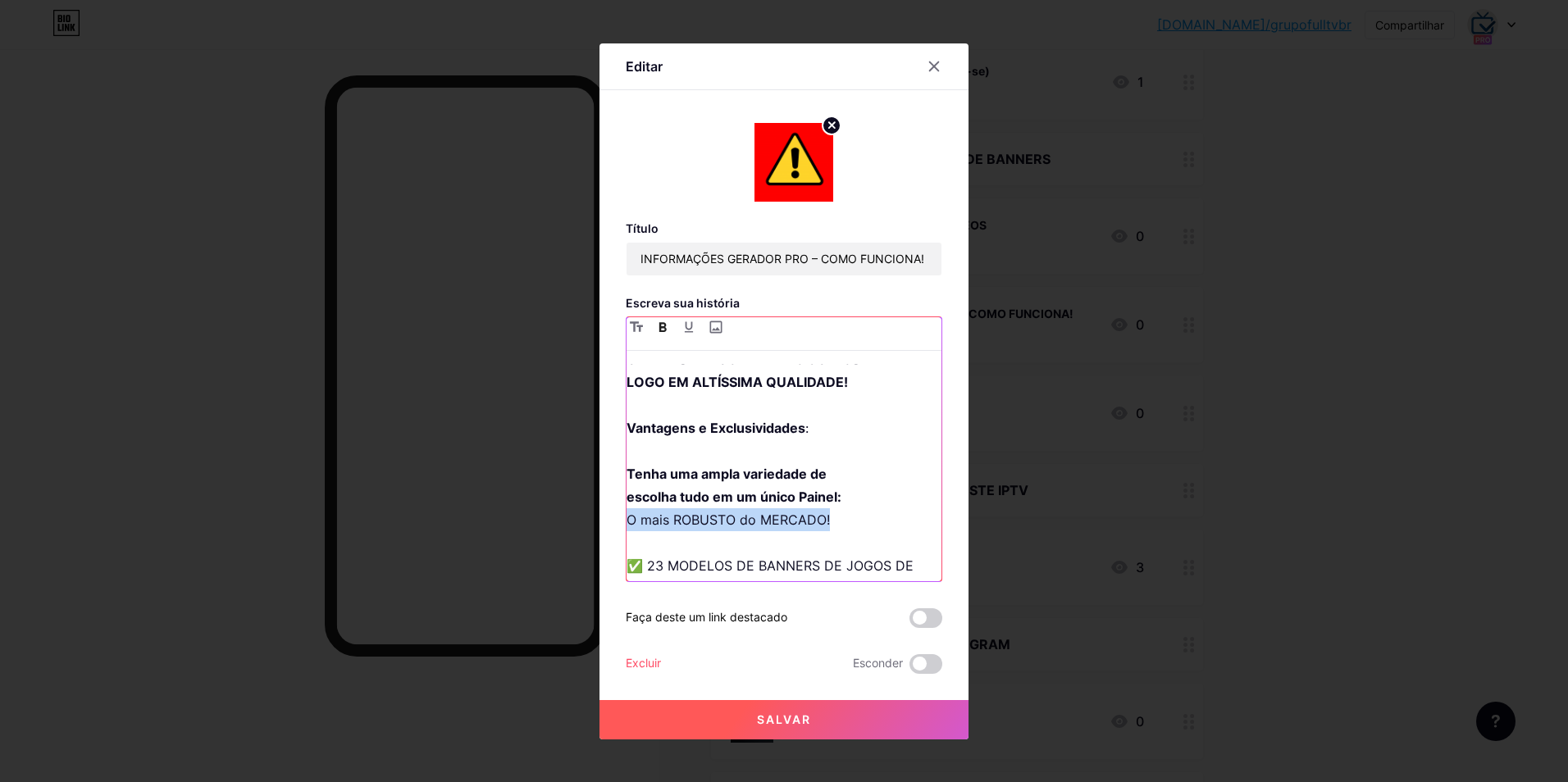
click at [662, 326] on icon "button" at bounding box center [662, 327] width 8 height 10
click at [892, 478] on p "⭐️⭐️⭐️⭐️⭐️ CONHEÇA O GERADOR PRO! GERE INÚMEROS BANNERS COM SUA LOGO EM ALTÍSSI…" at bounding box center [784, 474] width 315 height 298
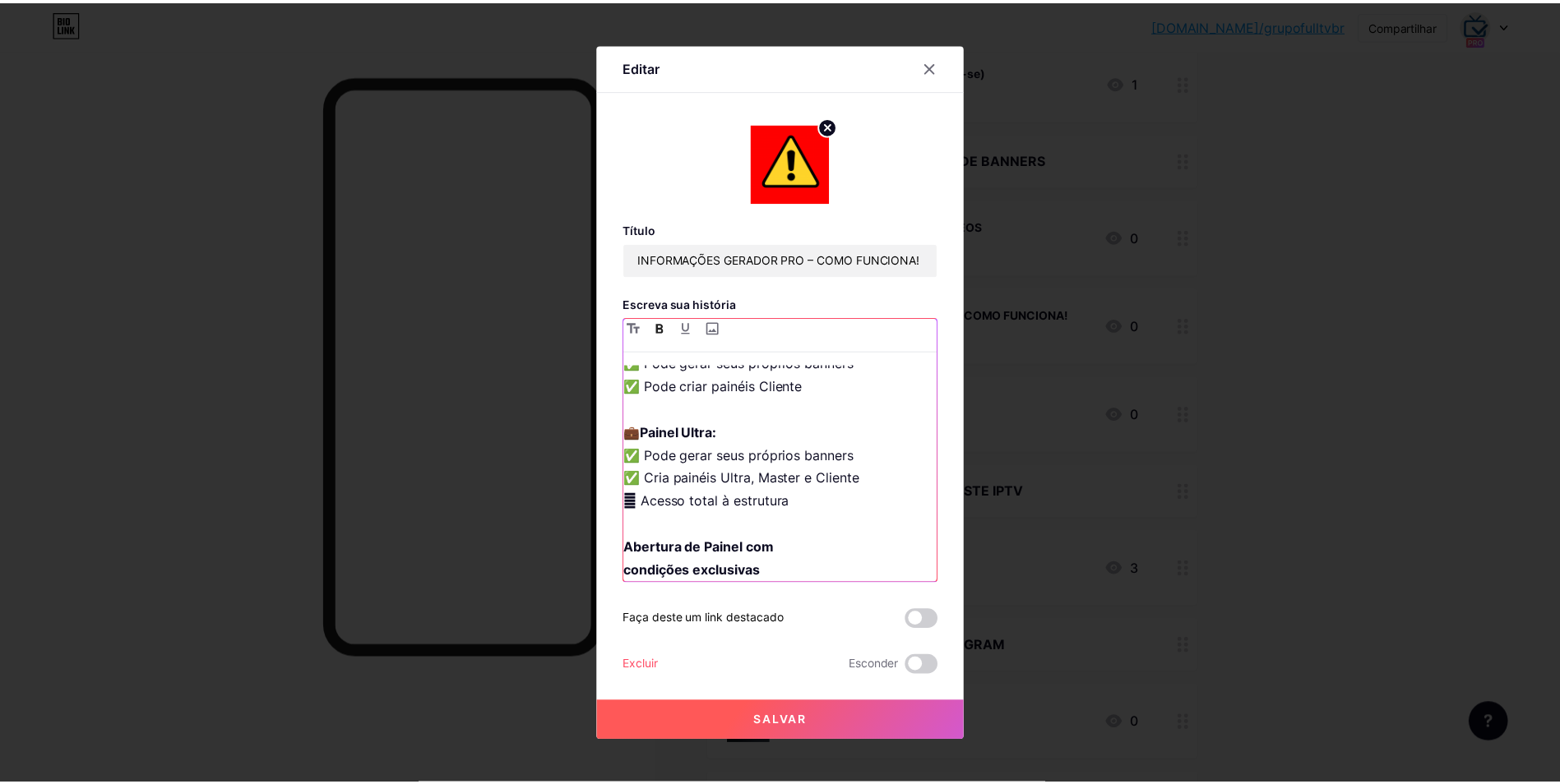
scroll to position [1279, 0]
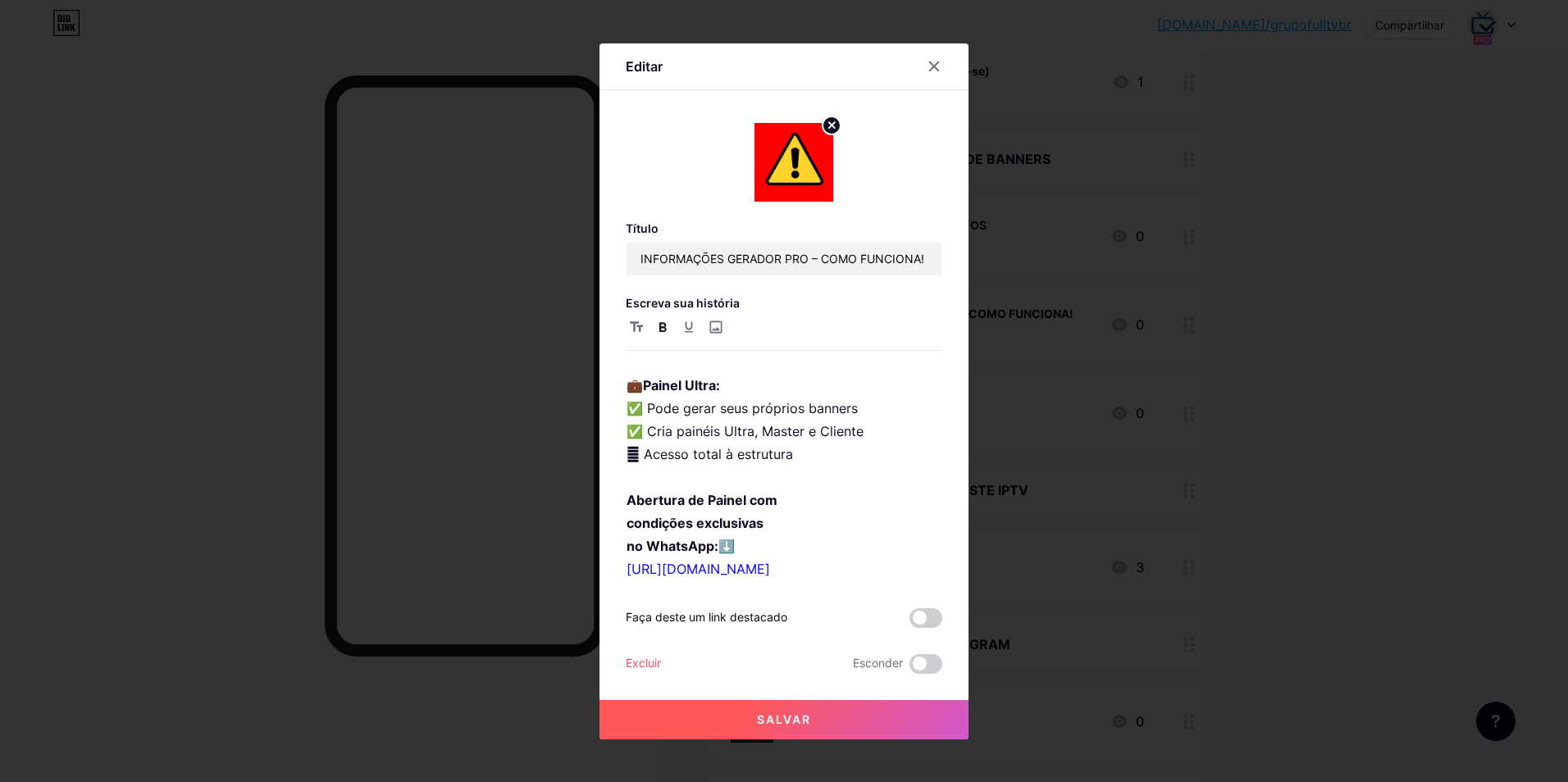
click at [816, 719] on button "Salvar" at bounding box center [784, 720] width 370 height 39
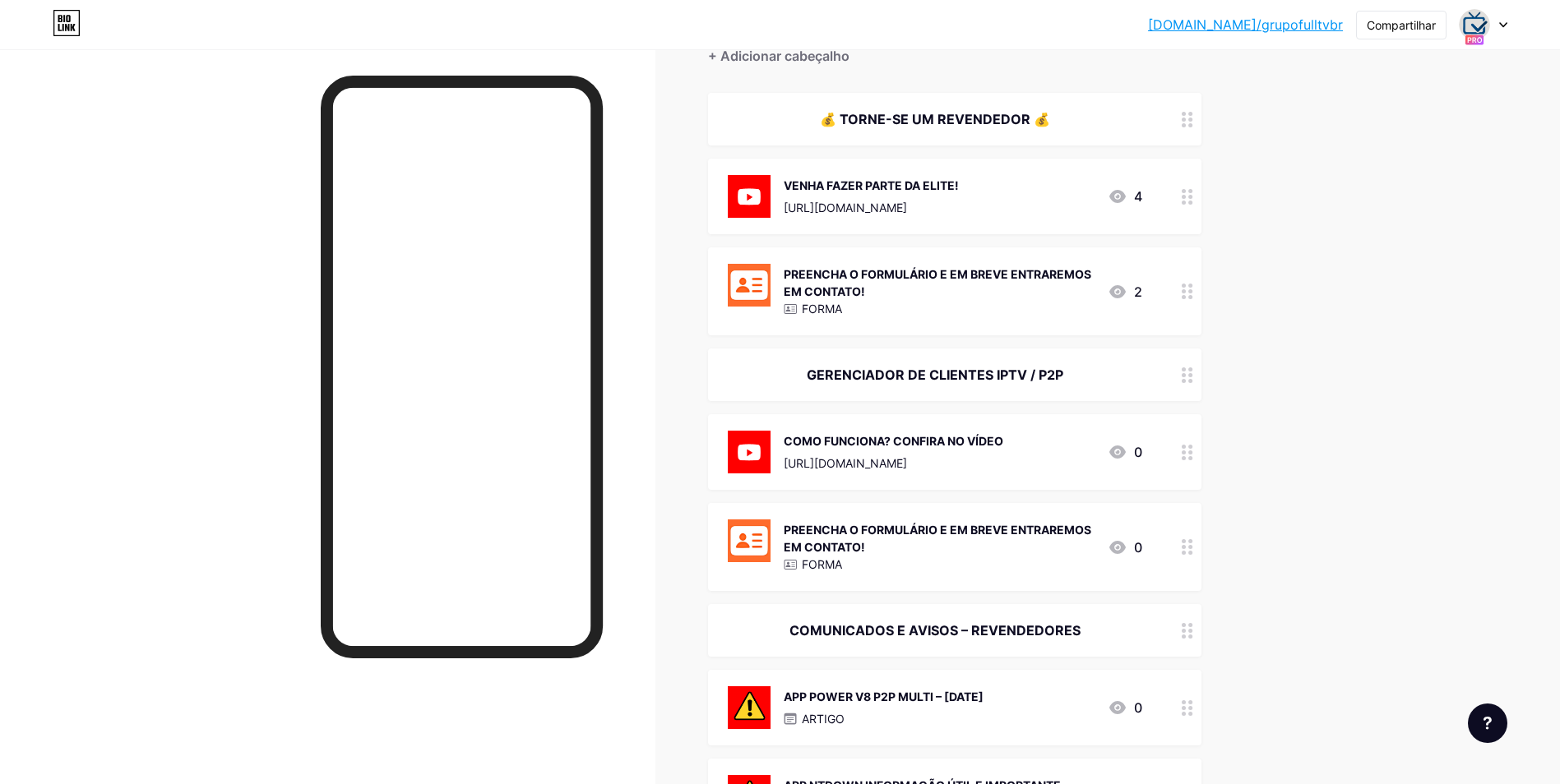
scroll to position [0, 0]
